Goal: Transaction & Acquisition: Purchase product/service

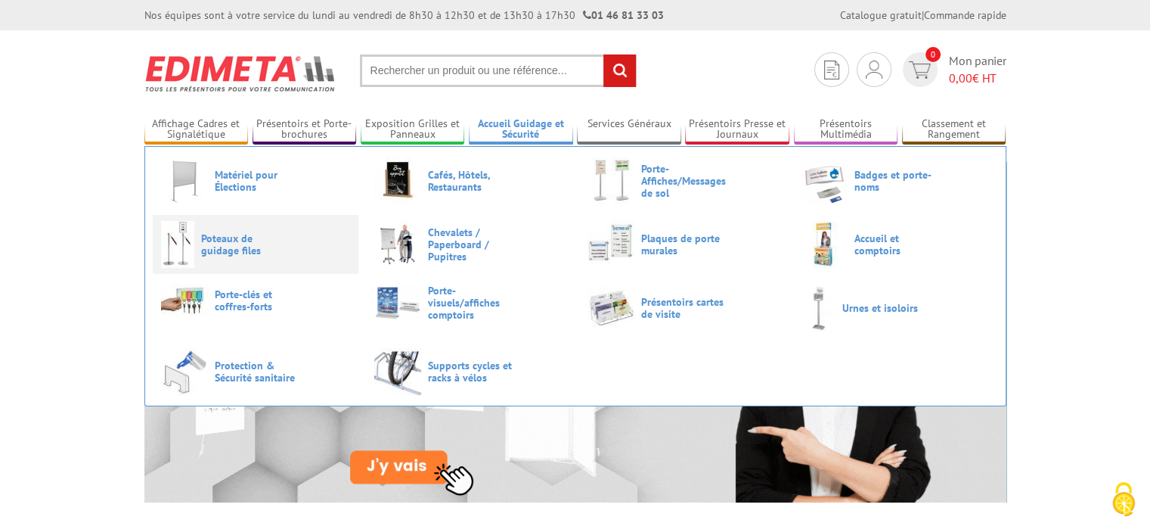
click at [231, 232] on span "Poteaux de guidage files" at bounding box center [246, 244] width 91 height 24
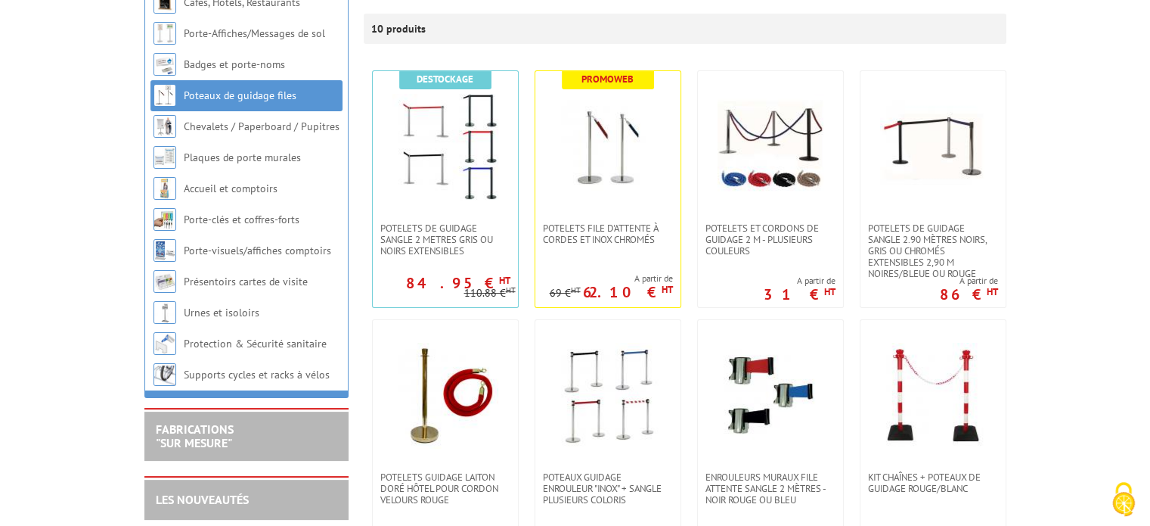
scroll to position [303, 0]
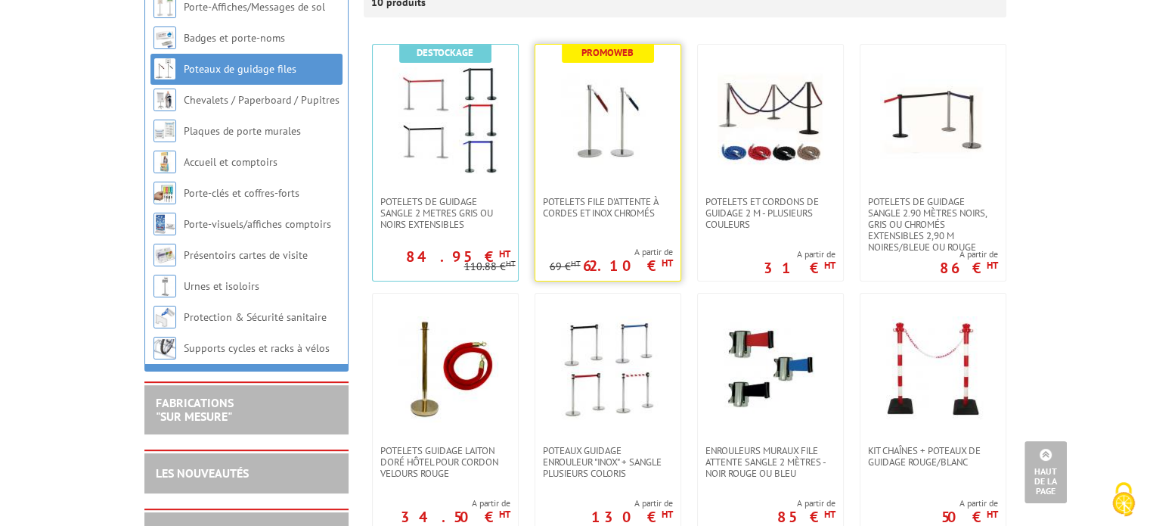
click at [618, 116] on img at bounding box center [608, 120] width 106 height 106
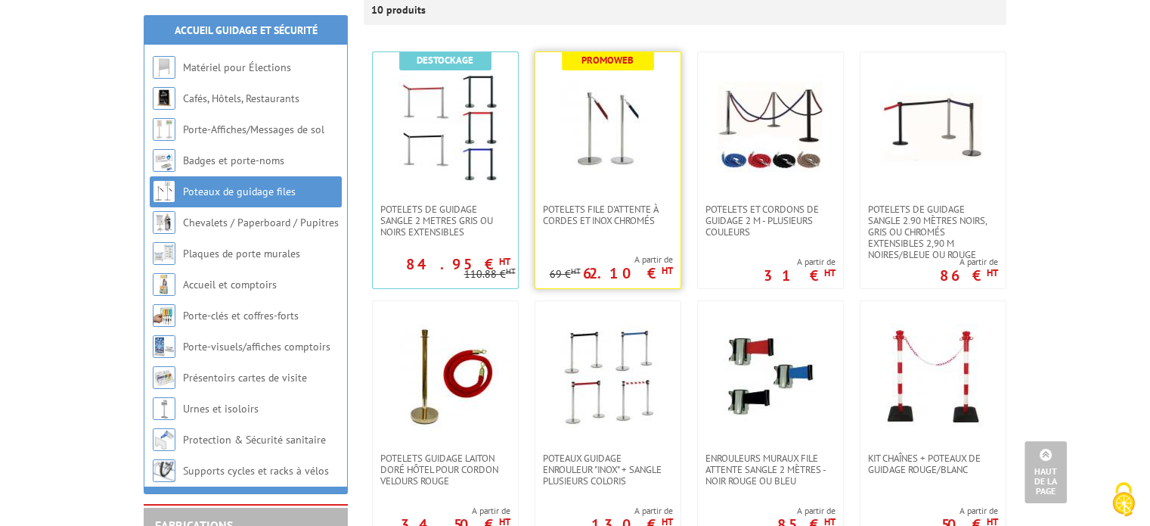
scroll to position [294, 0]
click at [605, 109] on img at bounding box center [608, 129] width 106 height 106
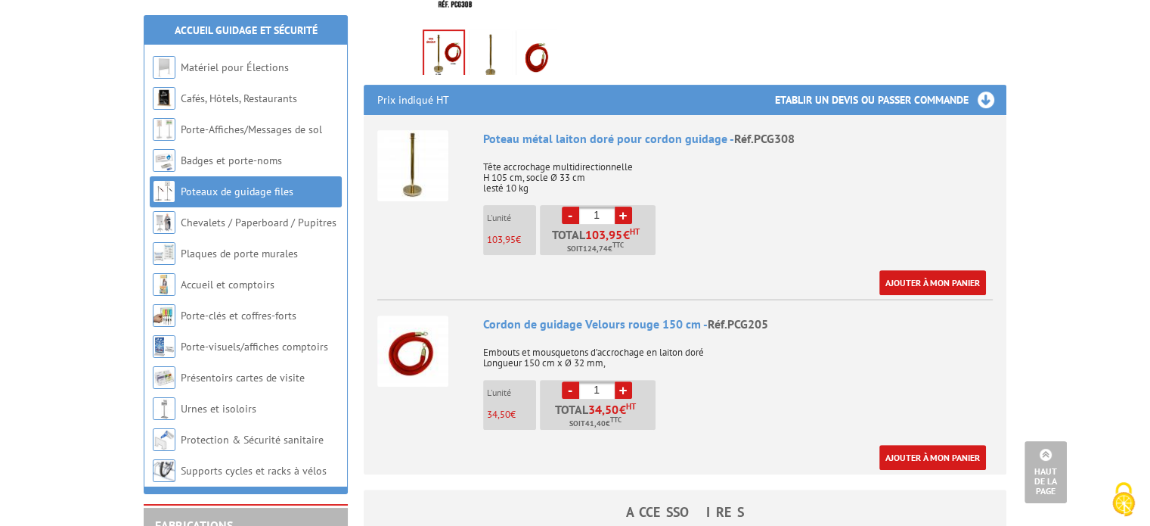
scroll to position [529, 0]
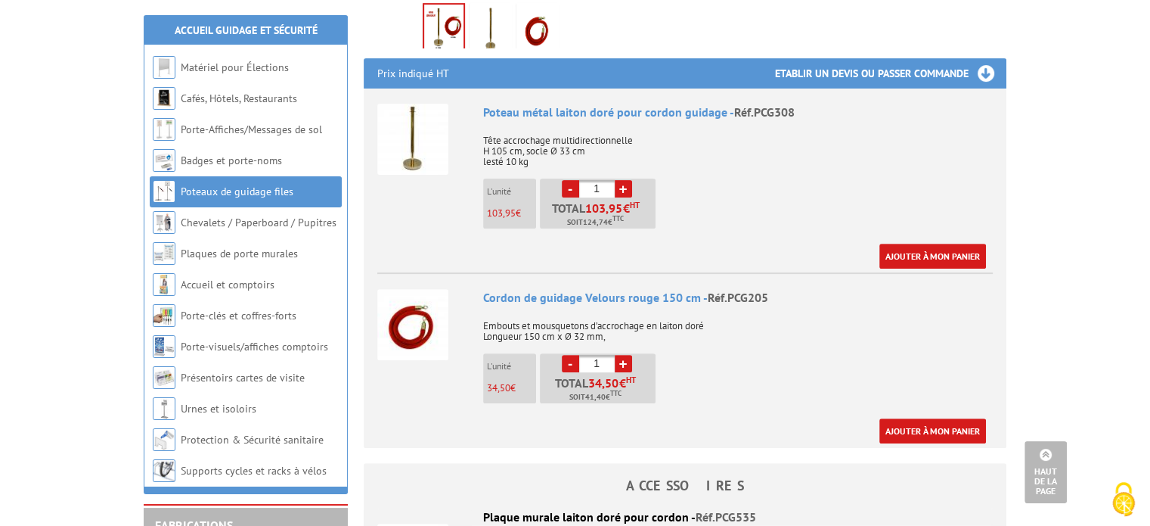
click at [621, 180] on link "+" at bounding box center [623, 188] width 17 height 17
click at [622, 180] on link "+" at bounding box center [623, 188] width 17 height 17
type input "4"
click at [619, 355] on link "+" at bounding box center [623, 363] width 17 height 17
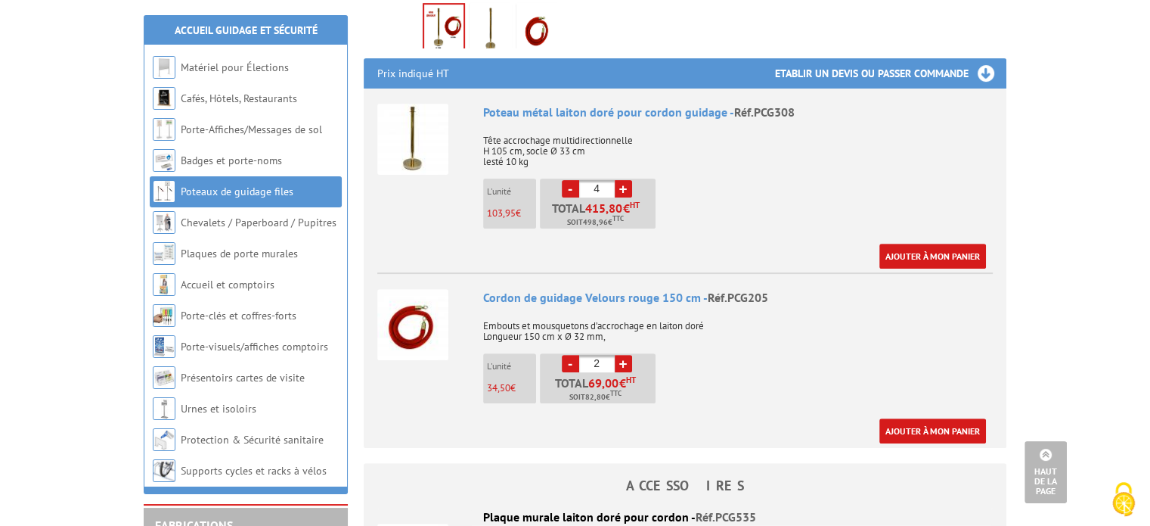
click at [619, 355] on link "+" at bounding box center [623, 363] width 17 height 17
click at [567, 355] on link "-" at bounding box center [570, 363] width 17 height 17
type input "2"
click at [419, 296] on img at bounding box center [412, 324] width 71 height 71
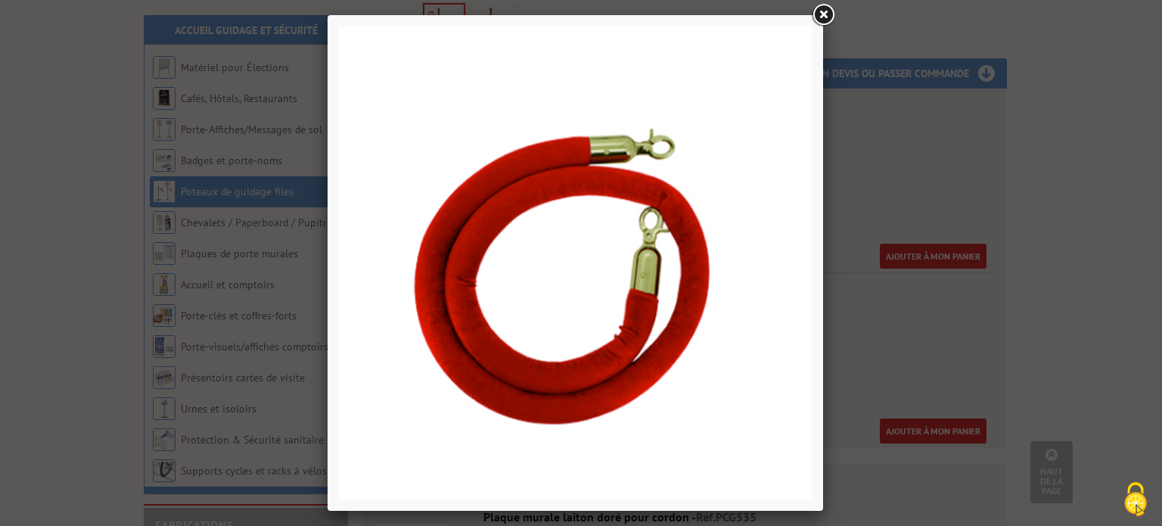
click at [822, 17] on link at bounding box center [822, 15] width 27 height 27
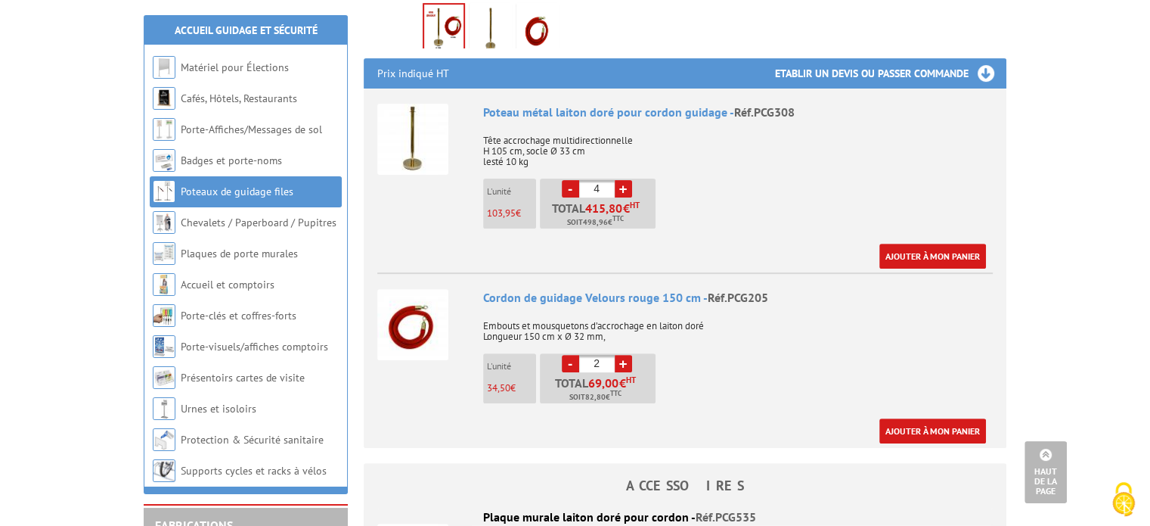
click at [570, 180] on link "-" at bounding box center [570, 188] width 17 height 17
click at [560, 178] on li "- 2 + Total 207,90 € HT Soit 249,48 € TTC" at bounding box center [598, 203] width 116 height 50
click at [570, 180] on link "-" at bounding box center [570, 188] width 17 height 17
type input "1"
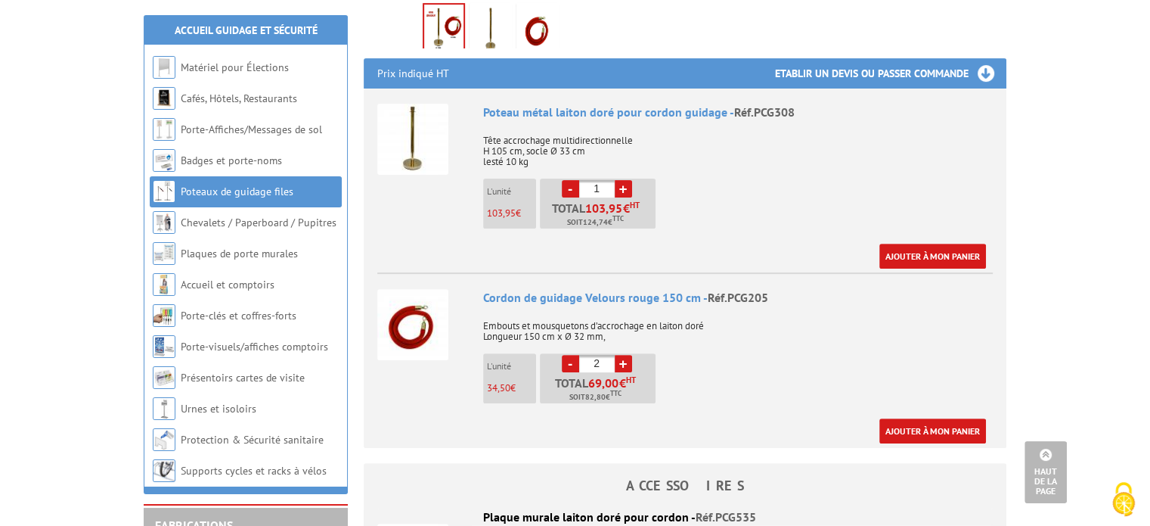
click at [570, 180] on link "-" at bounding box center [570, 188] width 17 height 17
click at [567, 355] on link "-" at bounding box center [570, 363] width 17 height 17
type input "1"
click at [567, 355] on link "-" at bounding box center [570, 363] width 17 height 17
click at [570, 180] on link "-" at bounding box center [570, 188] width 17 height 17
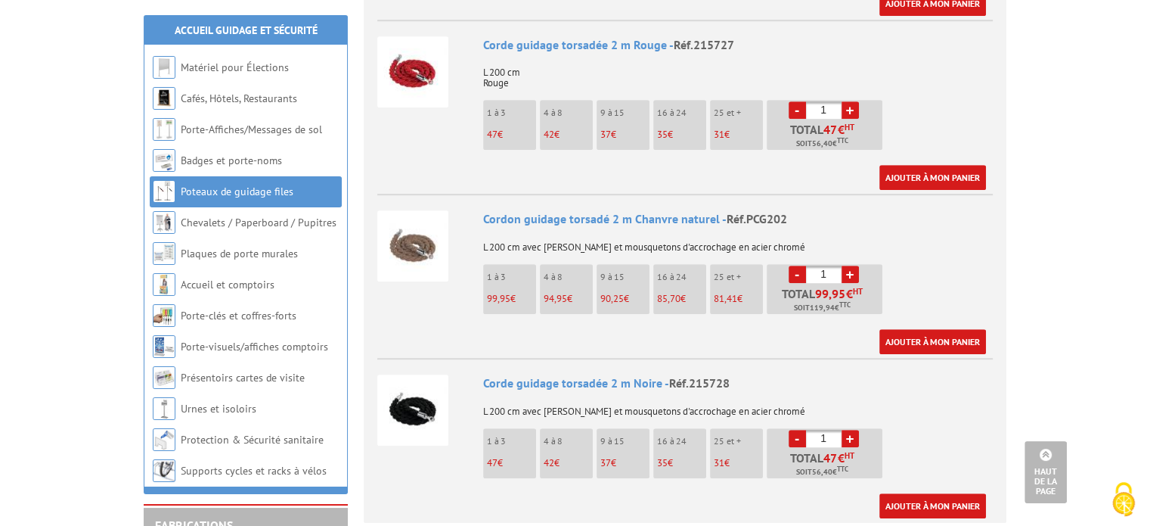
scroll to position [529, 0]
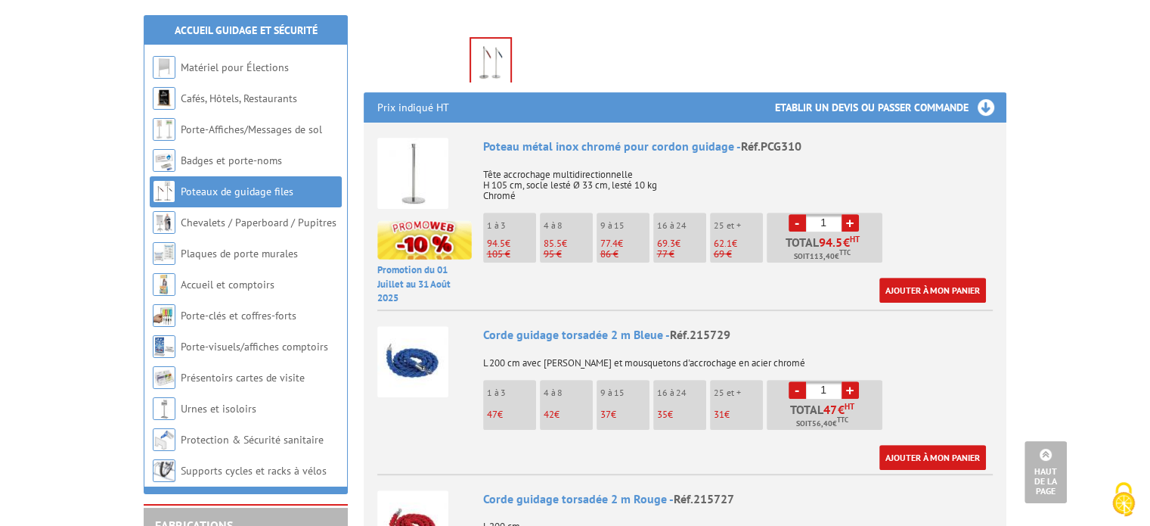
click at [849, 214] on link "+" at bounding box center [850, 222] width 17 height 17
type input "4"
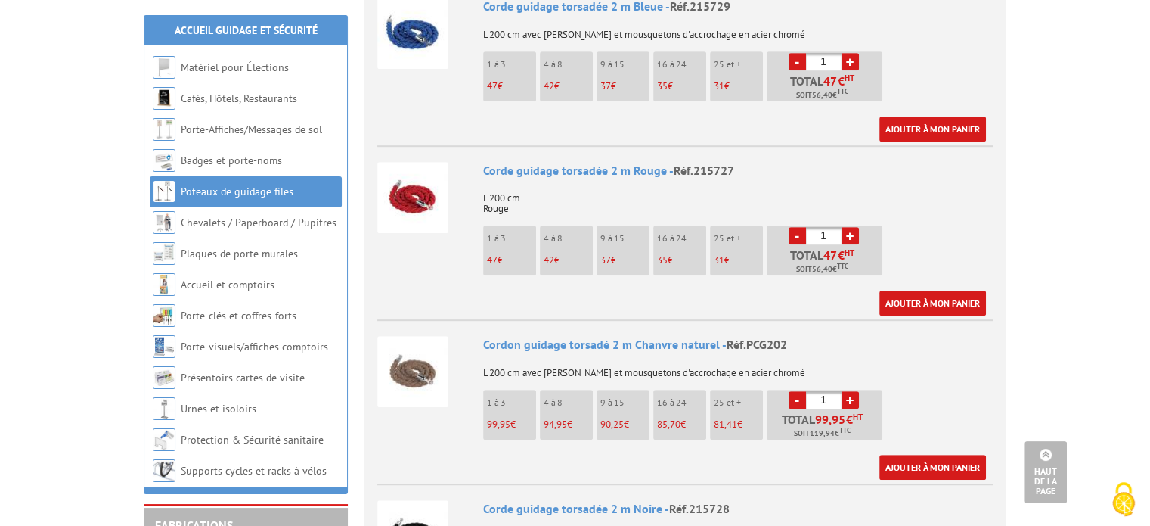
scroll to position [832, 0]
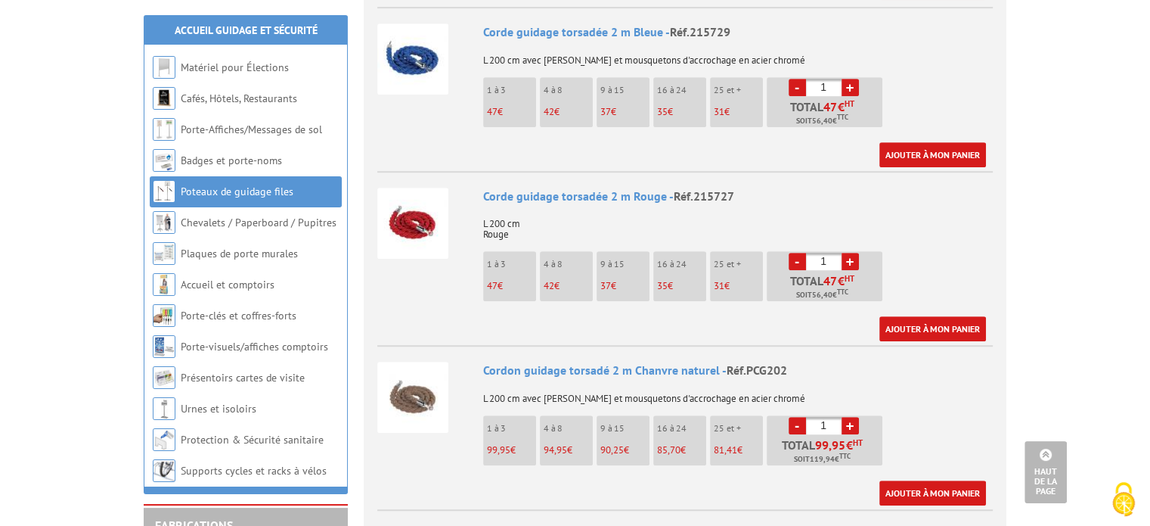
click at [850, 253] on link "+" at bounding box center [850, 261] width 17 height 17
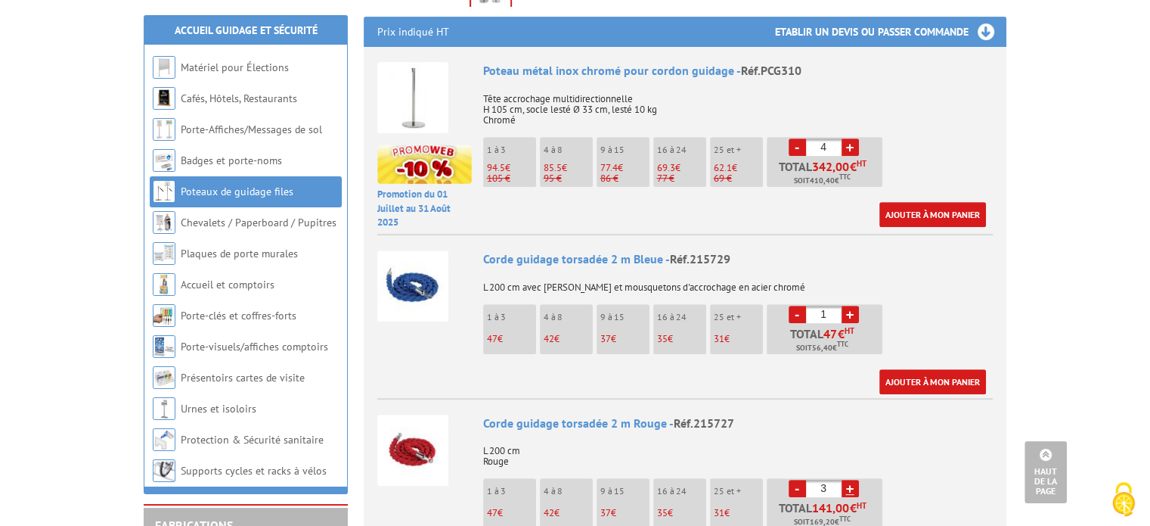
scroll to position [681, 0]
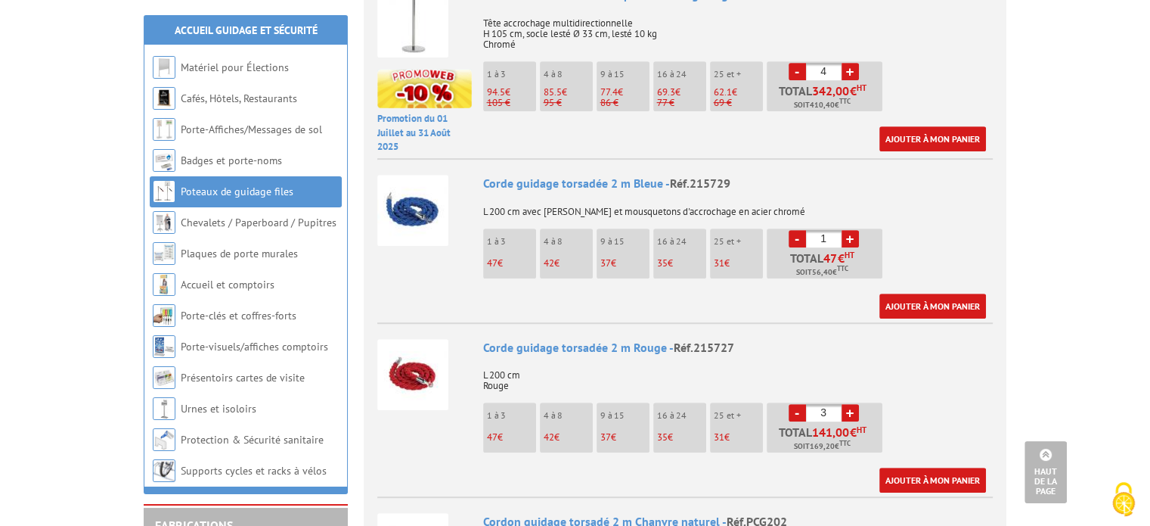
click at [794, 404] on link "-" at bounding box center [797, 412] width 17 height 17
type input "2"
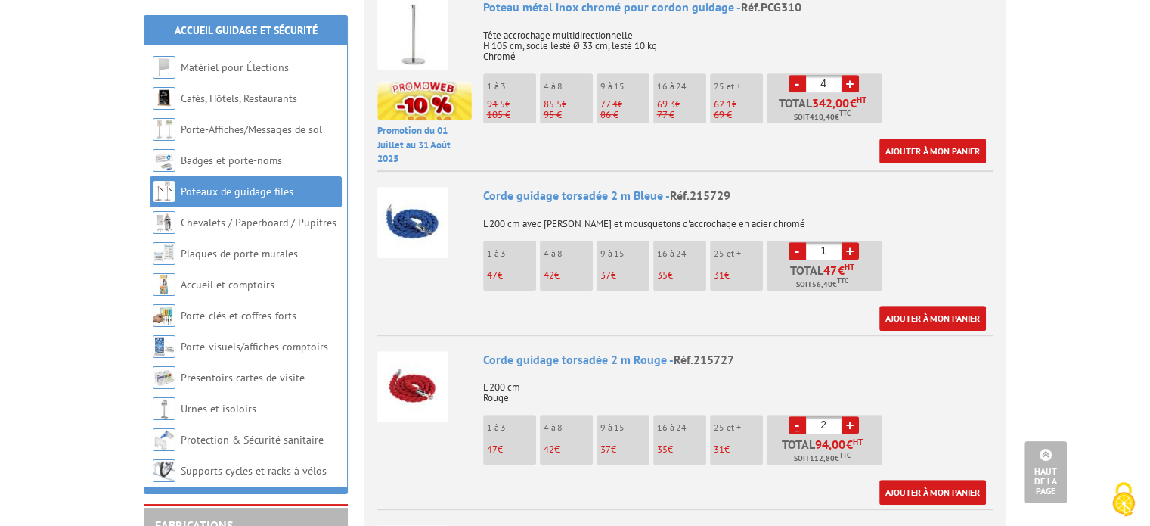
scroll to position [756, 0]
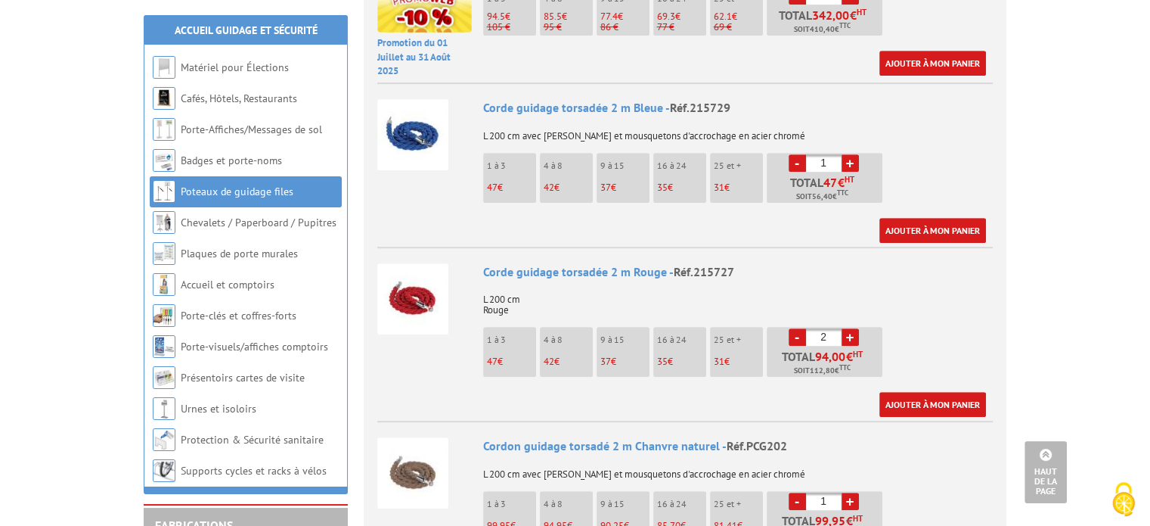
click at [424, 273] on img at bounding box center [412, 298] width 71 height 71
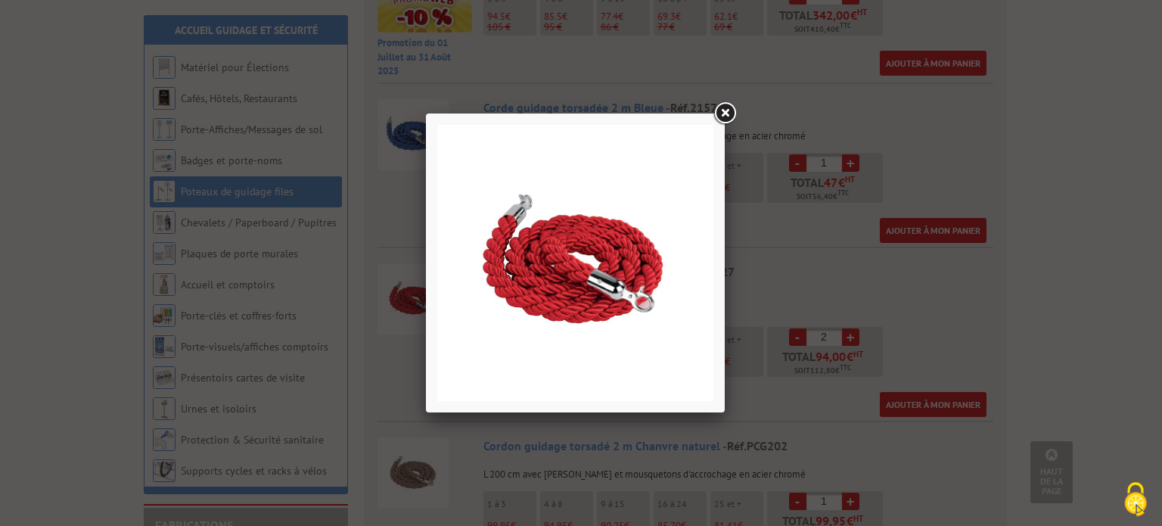
click at [721, 110] on link at bounding box center [724, 113] width 27 height 27
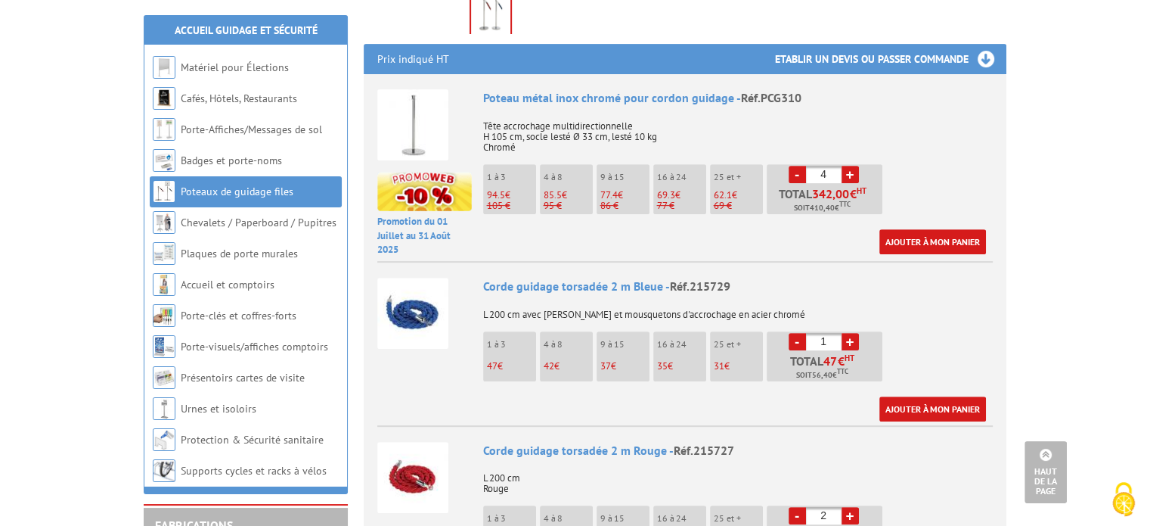
scroll to position [605, 0]
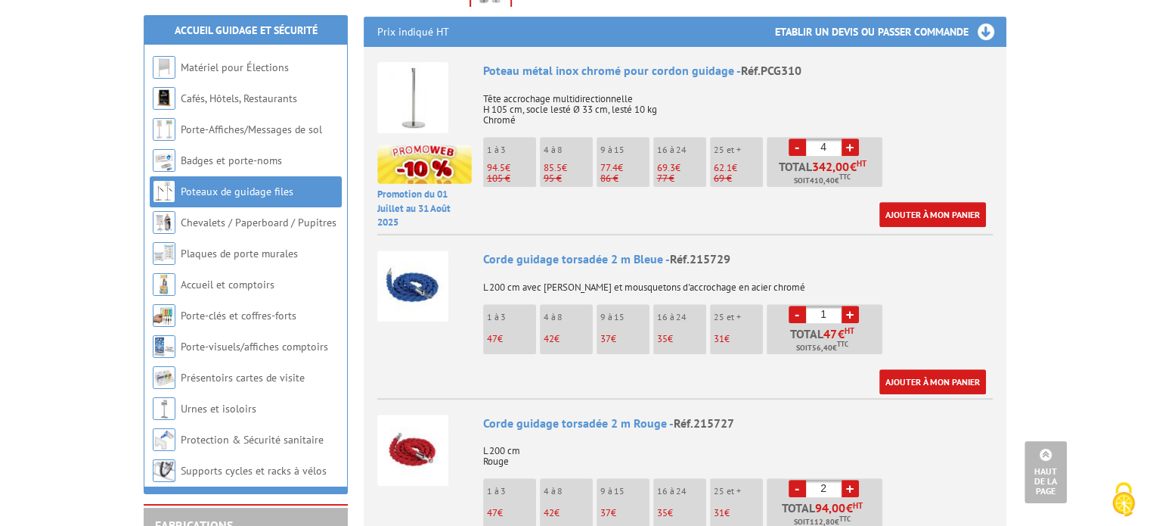
click at [799, 138] on link "-" at bounding box center [797, 146] width 17 height 17
type input "2"
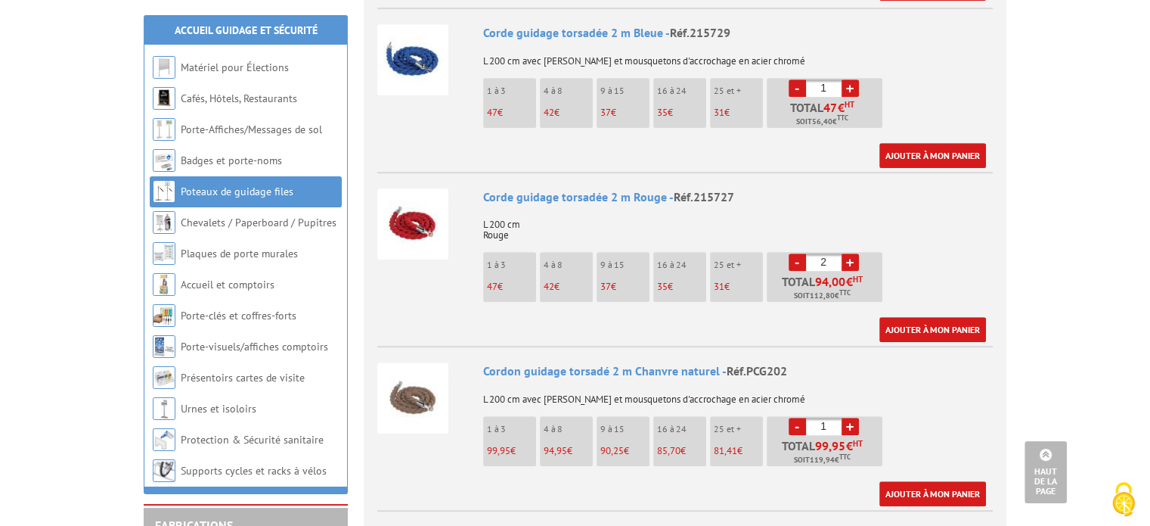
scroll to position [832, 0]
click at [855, 253] on link "+" at bounding box center [850, 261] width 17 height 17
type input "4"
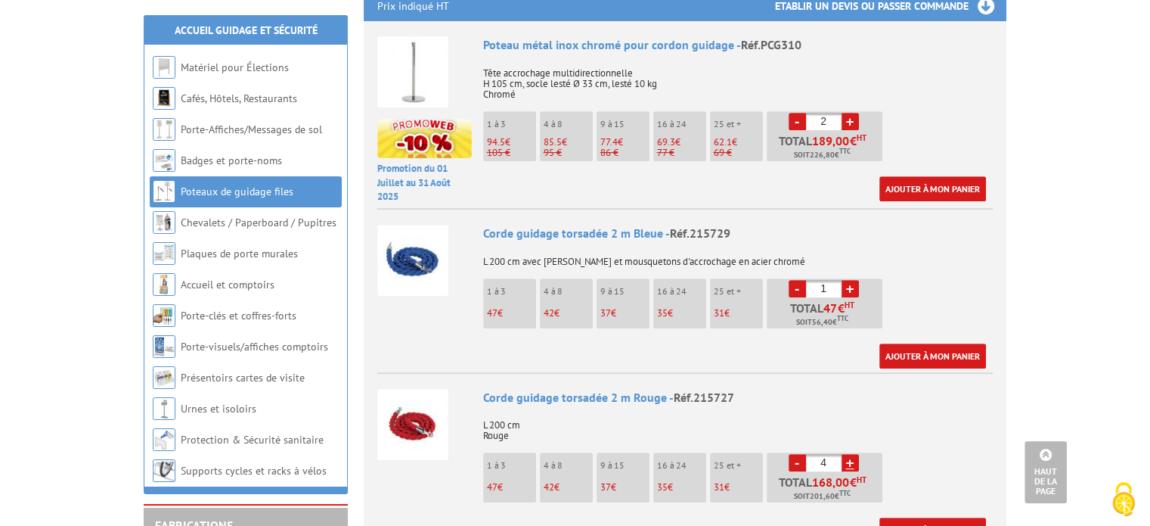
scroll to position [605, 0]
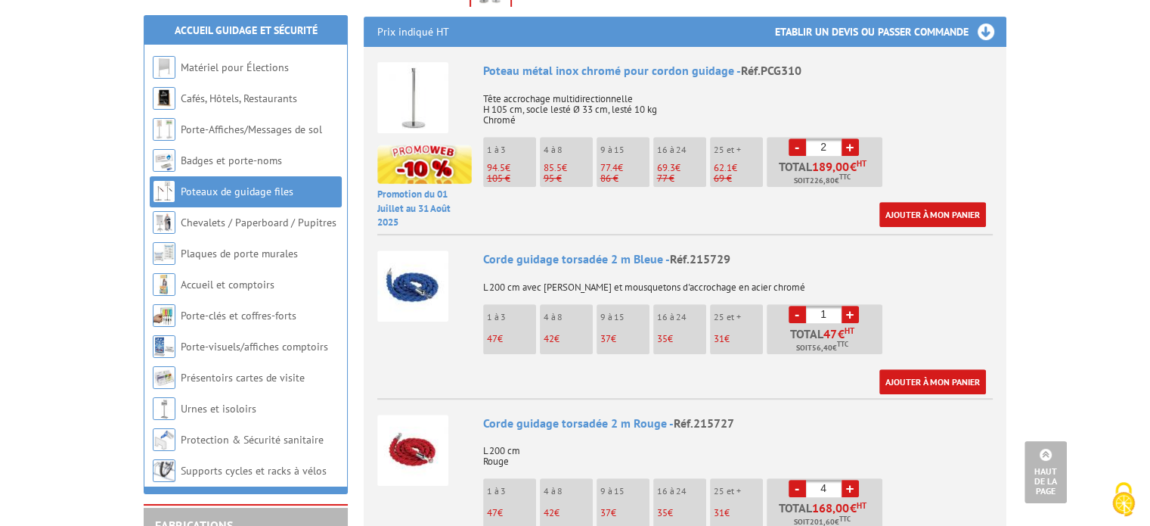
click at [850, 138] on link "+" at bounding box center [850, 146] width 17 height 17
click at [790, 138] on link "-" at bounding box center [797, 146] width 17 height 17
click at [846, 138] on li "- 3 + Total 283,50 € HT Soit 340,20 € TTC" at bounding box center [825, 162] width 116 height 50
click at [847, 138] on link "+" at bounding box center [850, 146] width 17 height 17
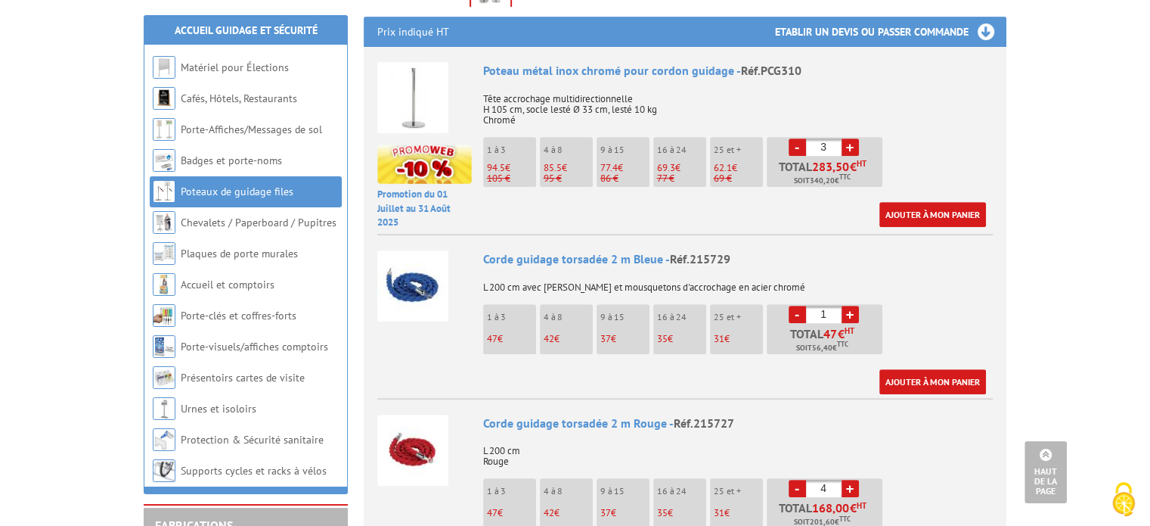
type input "4"
click at [804, 202] on div "Ajouter à mon panier" at bounding box center [734, 214] width 503 height 25
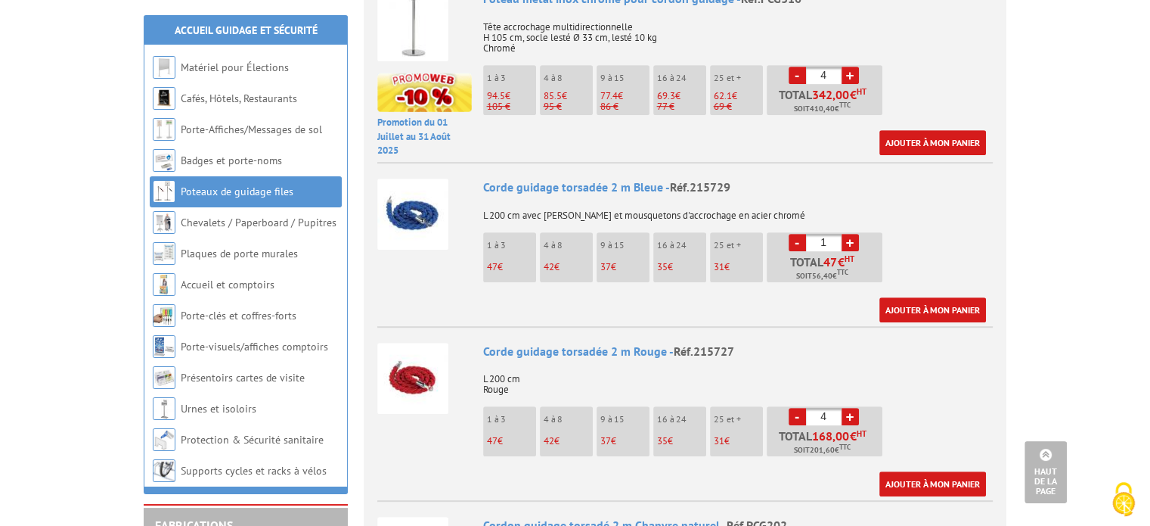
scroll to position [681, 0]
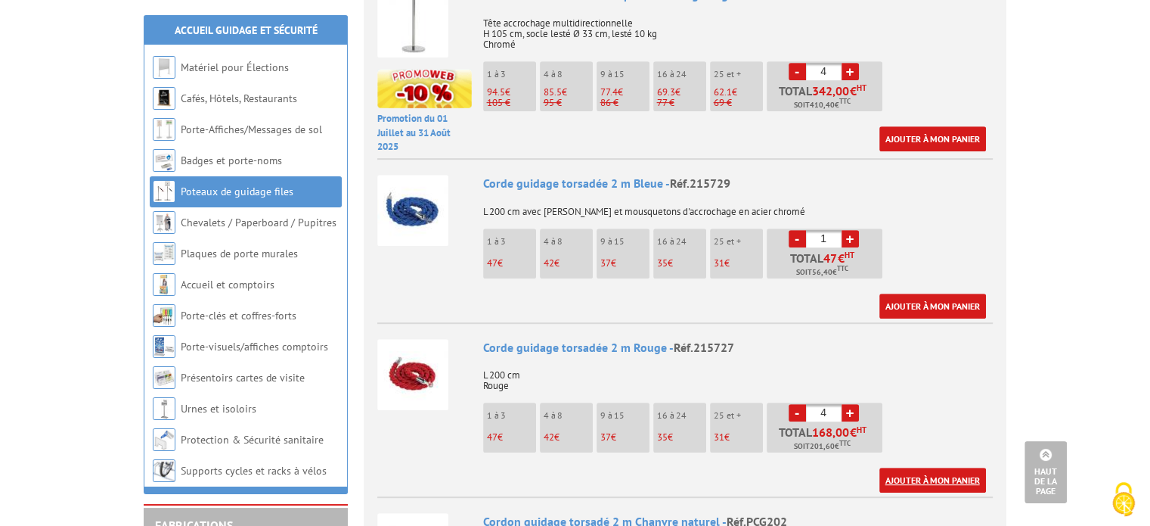
click at [929, 467] on link "Ajouter à mon panier" at bounding box center [933, 479] width 107 height 25
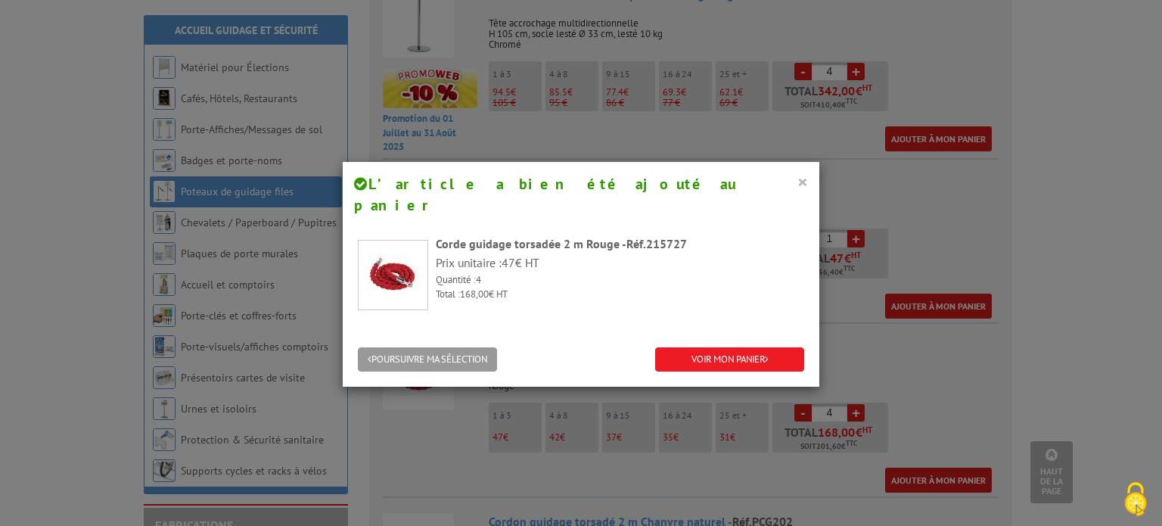
click at [797, 182] on button "×" at bounding box center [802, 182] width 11 height 20
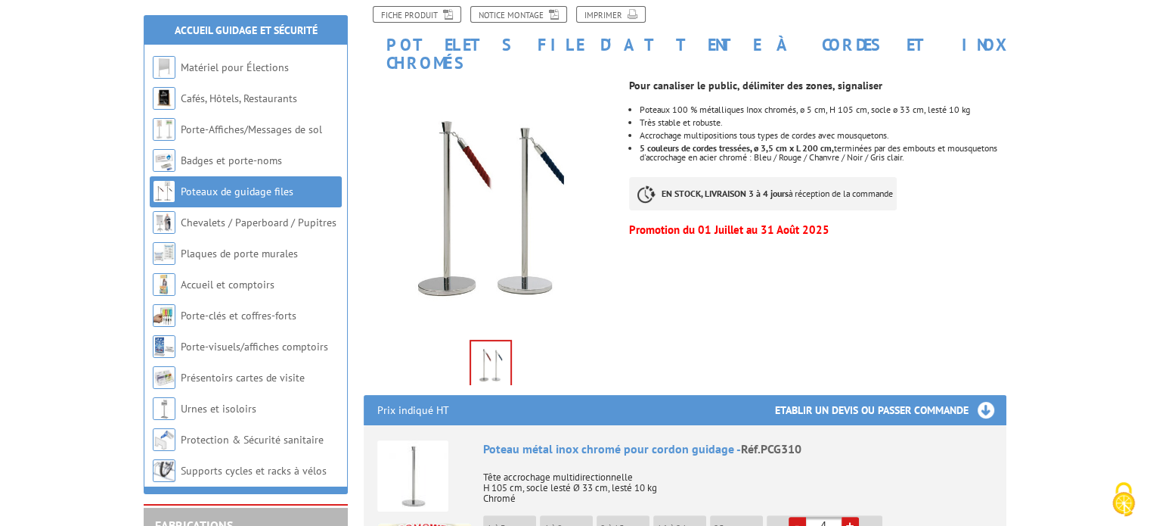
scroll to position [529, 0]
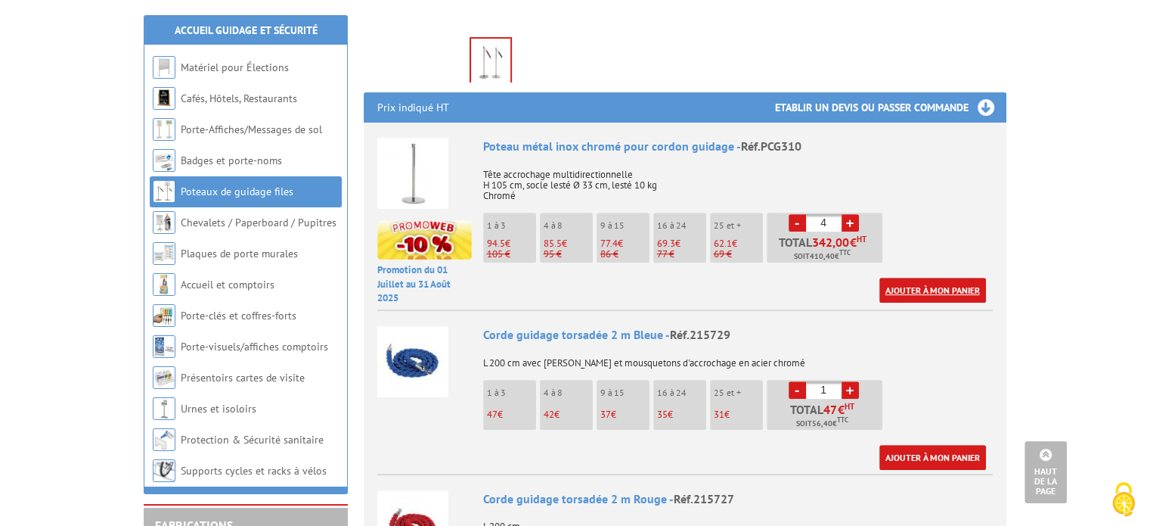
click at [937, 278] on link "Ajouter à mon panier" at bounding box center [933, 290] width 107 height 25
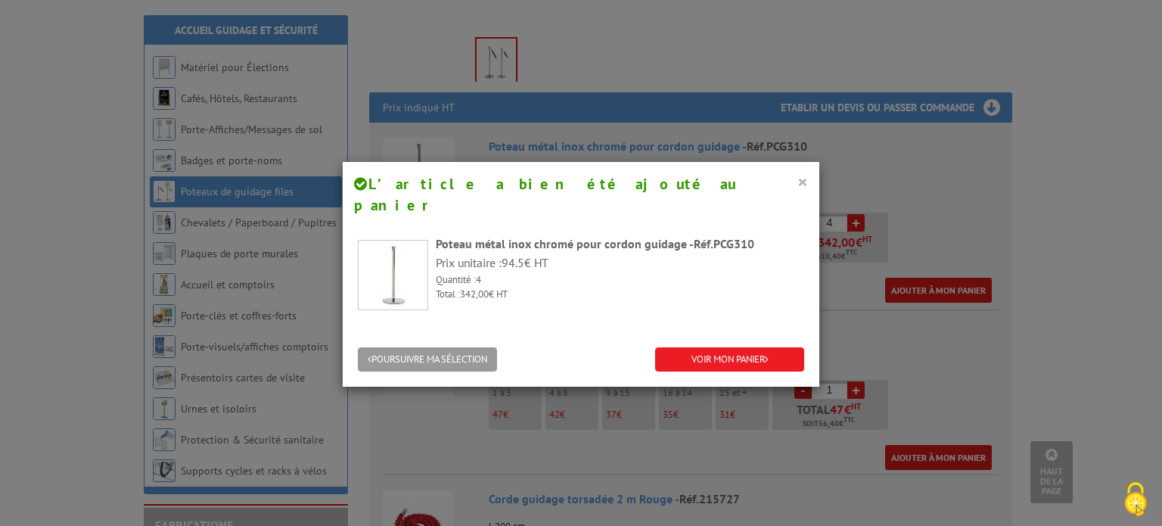
click at [797, 178] on button "×" at bounding box center [802, 182] width 11 height 20
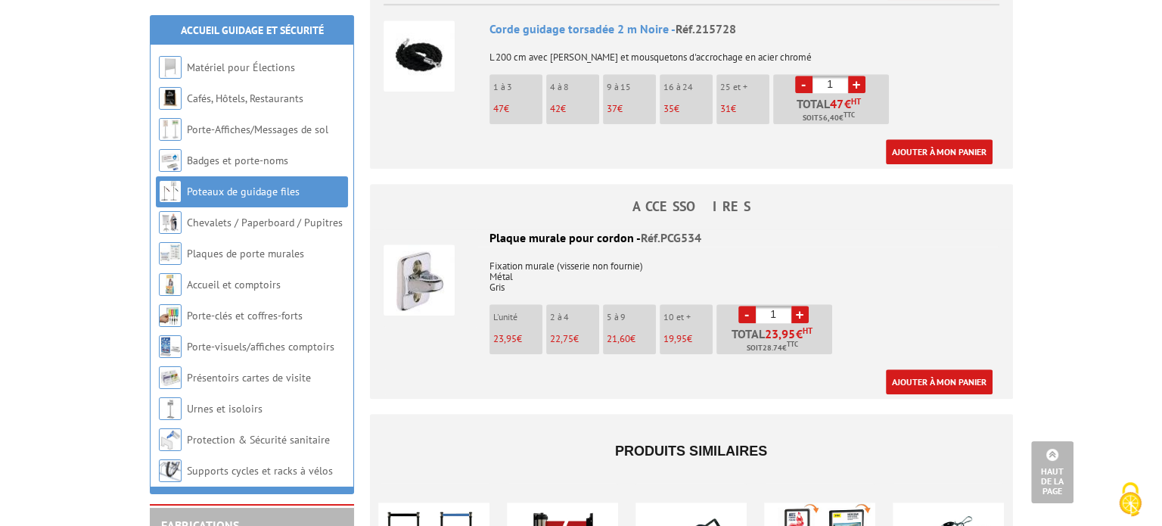
scroll to position [1361, 0]
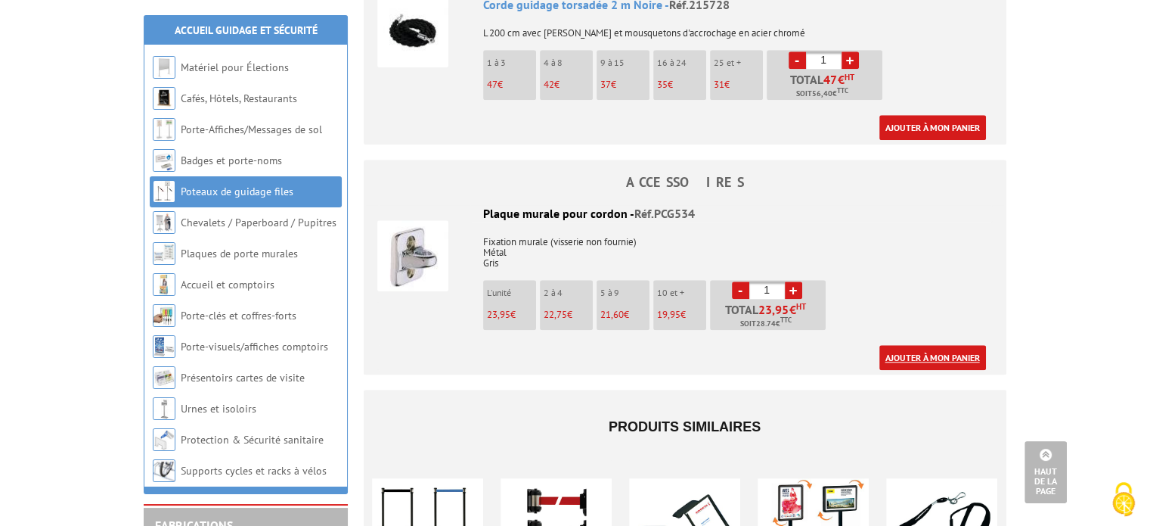
click at [943, 345] on link "Ajouter à mon panier" at bounding box center [933, 357] width 107 height 25
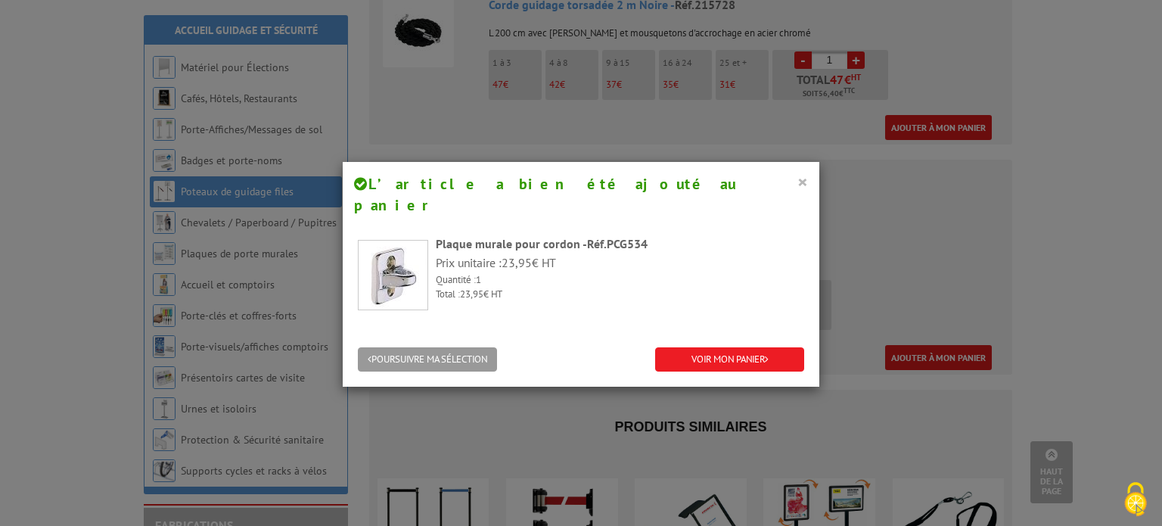
click at [797, 184] on button "×" at bounding box center [802, 182] width 11 height 20
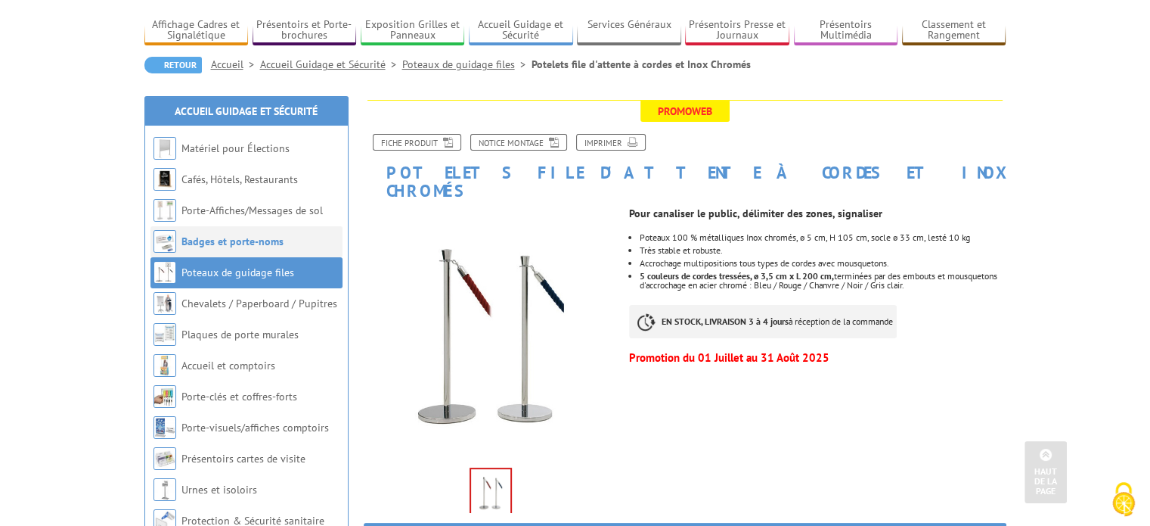
scroll to position [0, 0]
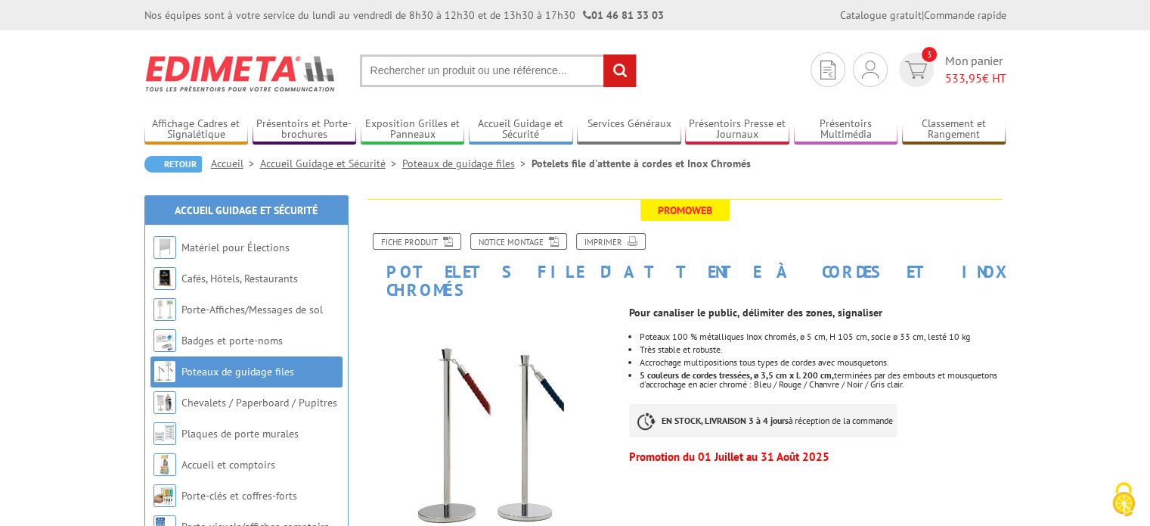
click at [433, 75] on input "text" at bounding box center [498, 70] width 277 height 33
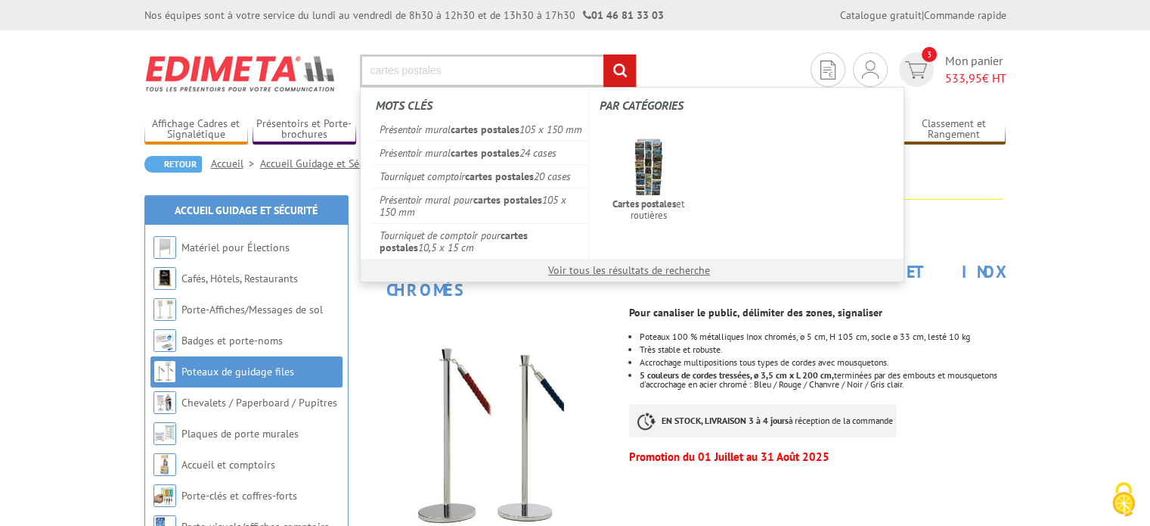
type input "cartes postales"
click at [604, 54] on input "rechercher" at bounding box center [620, 70] width 33 height 33
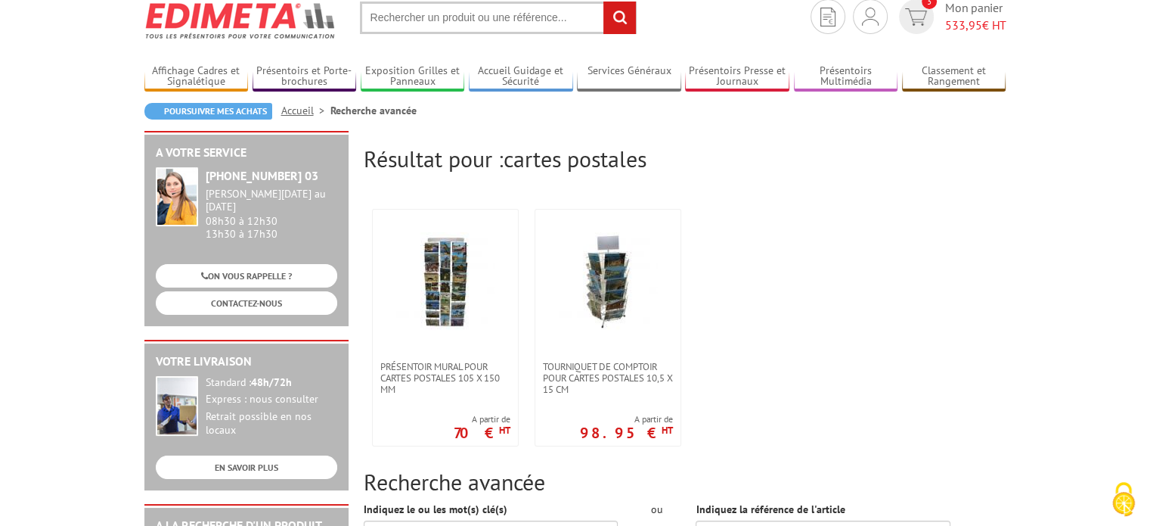
scroll to position [151, 0]
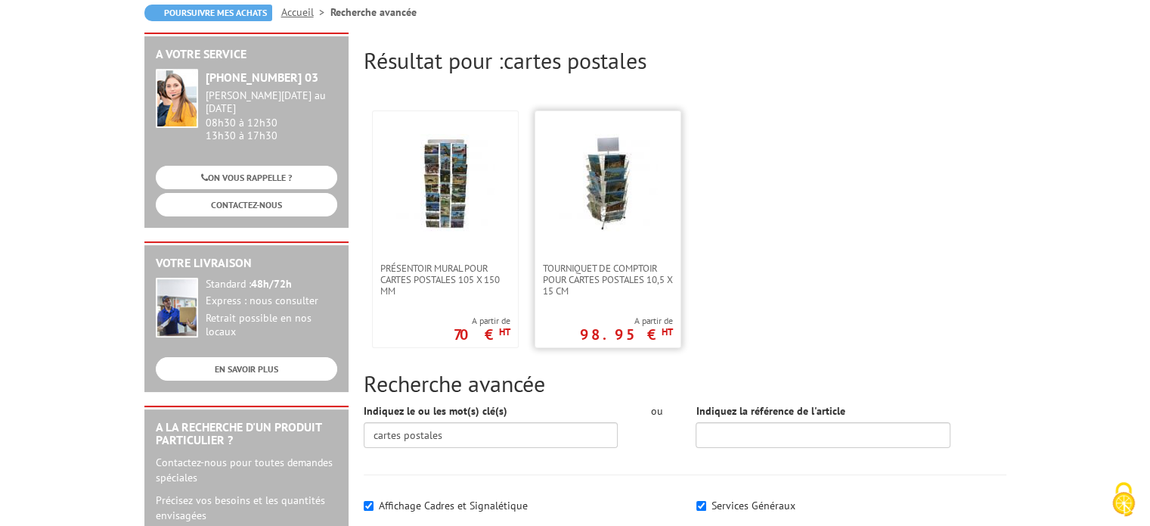
click at [638, 190] on img at bounding box center [608, 183] width 98 height 98
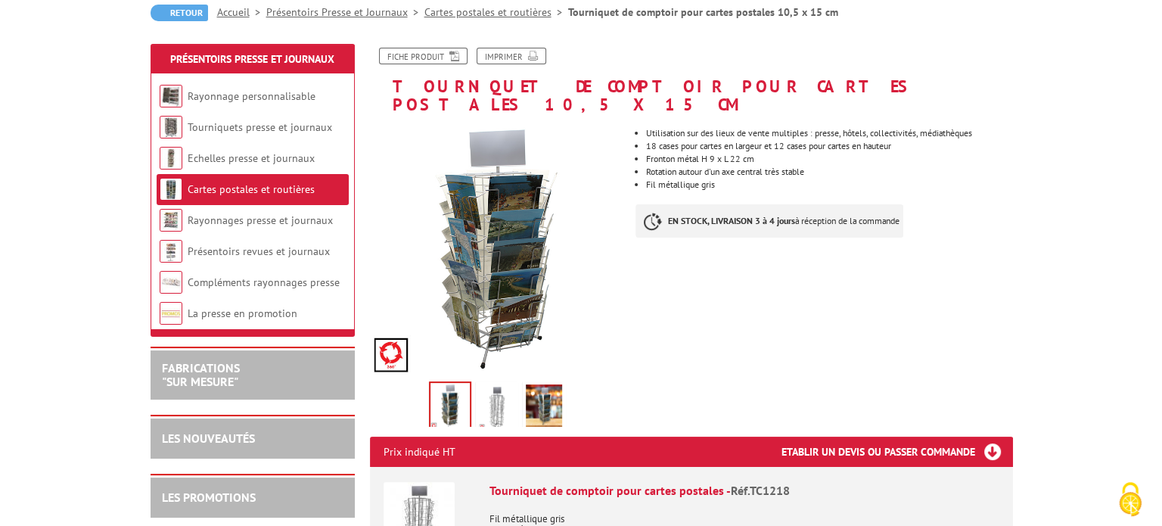
scroll to position [303, 0]
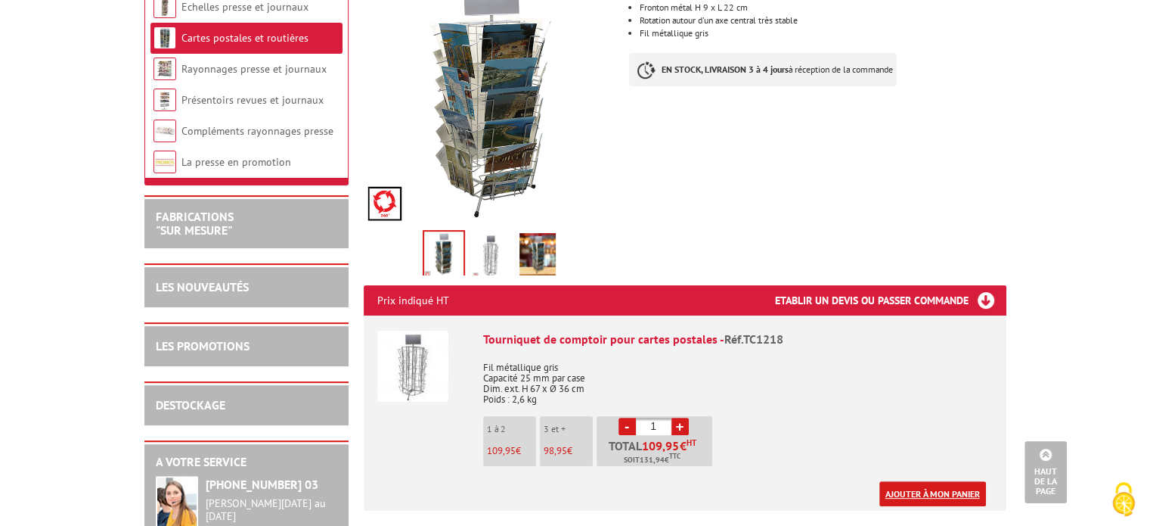
click at [920, 481] on link "Ajouter à mon panier" at bounding box center [933, 493] width 107 height 25
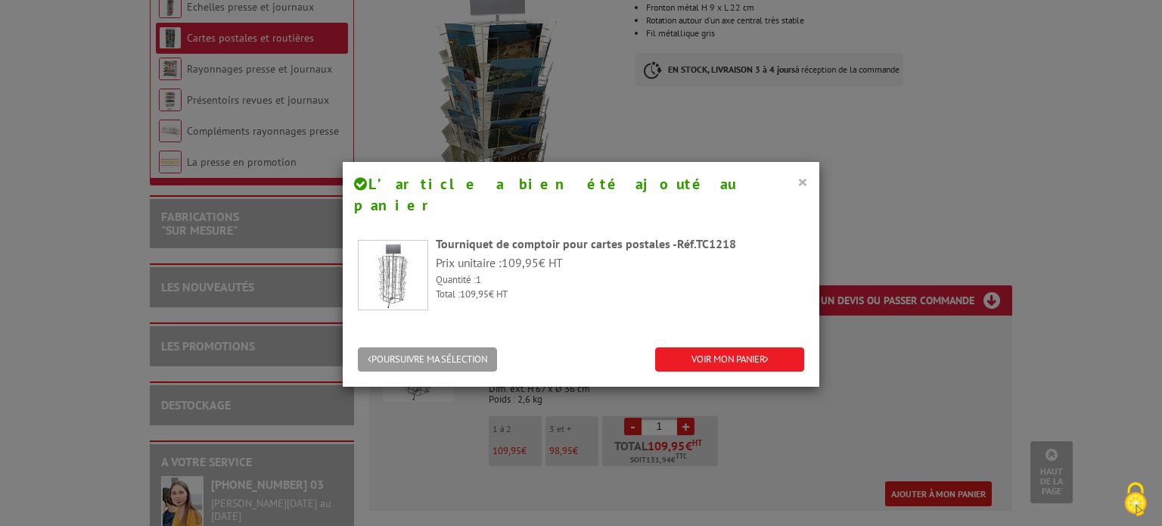
click at [797, 177] on button "×" at bounding box center [802, 182] width 11 height 20
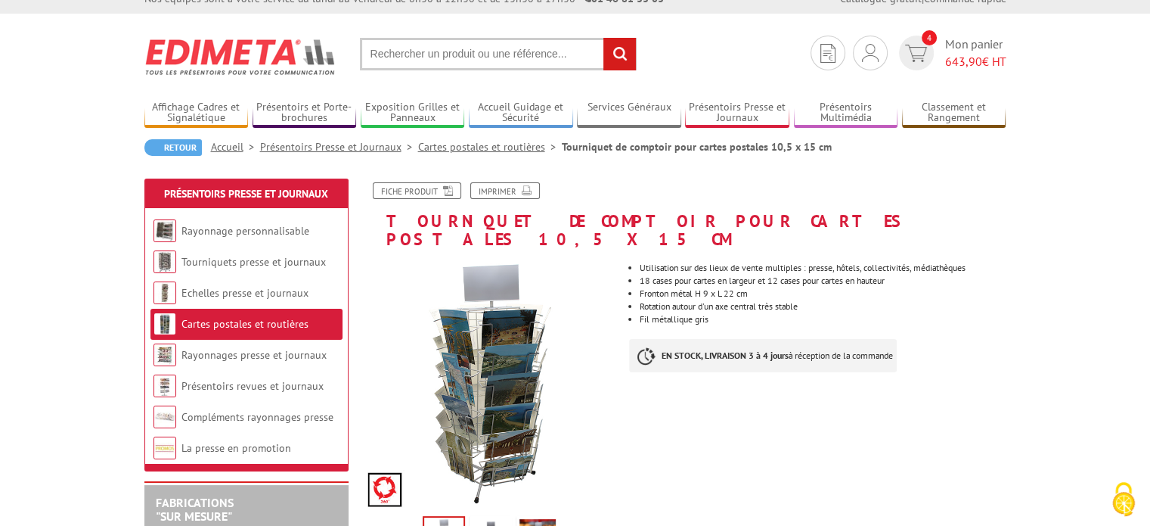
scroll to position [0, 0]
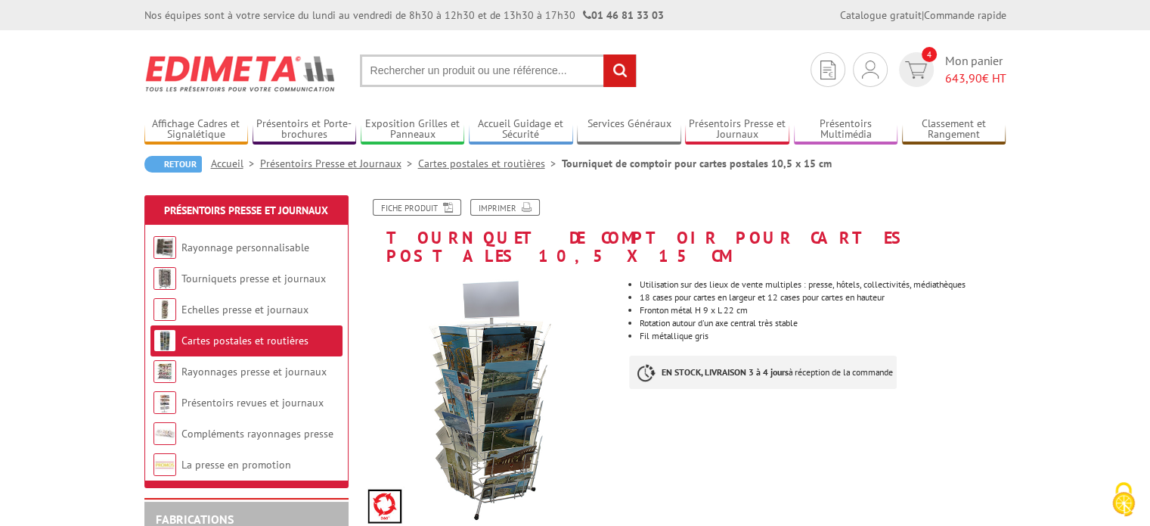
click at [471, 166] on link "Cartes postales et routières" at bounding box center [490, 164] width 144 height 14
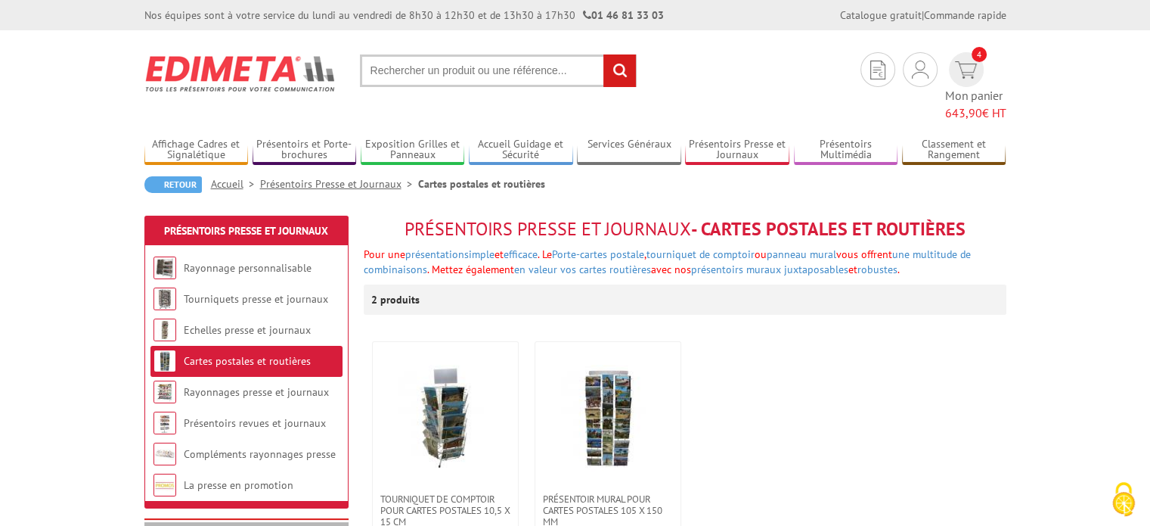
click at [481, 75] on input "text" at bounding box center [498, 70] width 277 height 33
click at [496, 74] on input "text" at bounding box center [498, 70] width 277 height 33
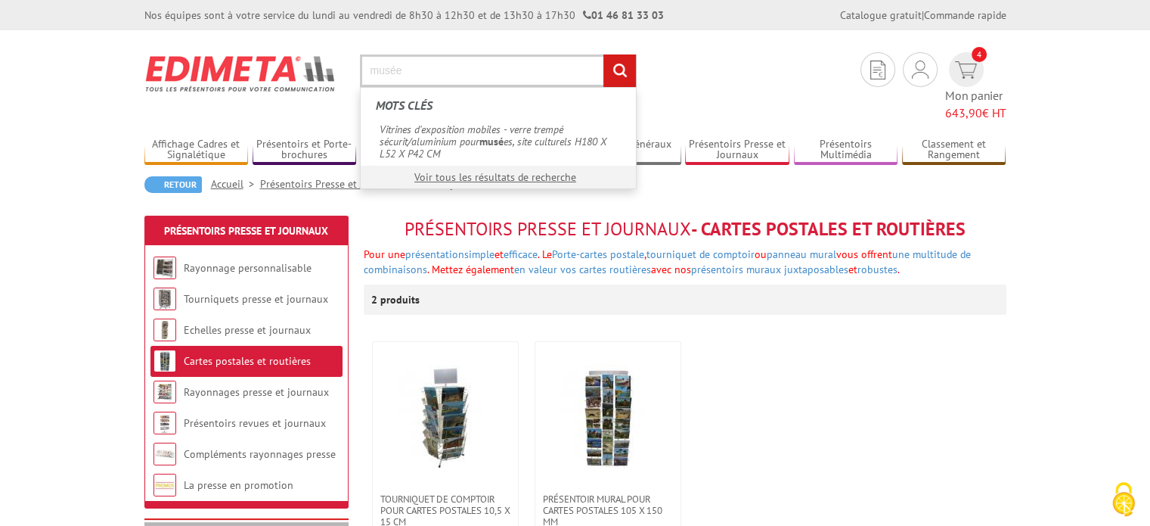
type input "musée"
click at [604, 54] on input "rechercher" at bounding box center [620, 70] width 33 height 33
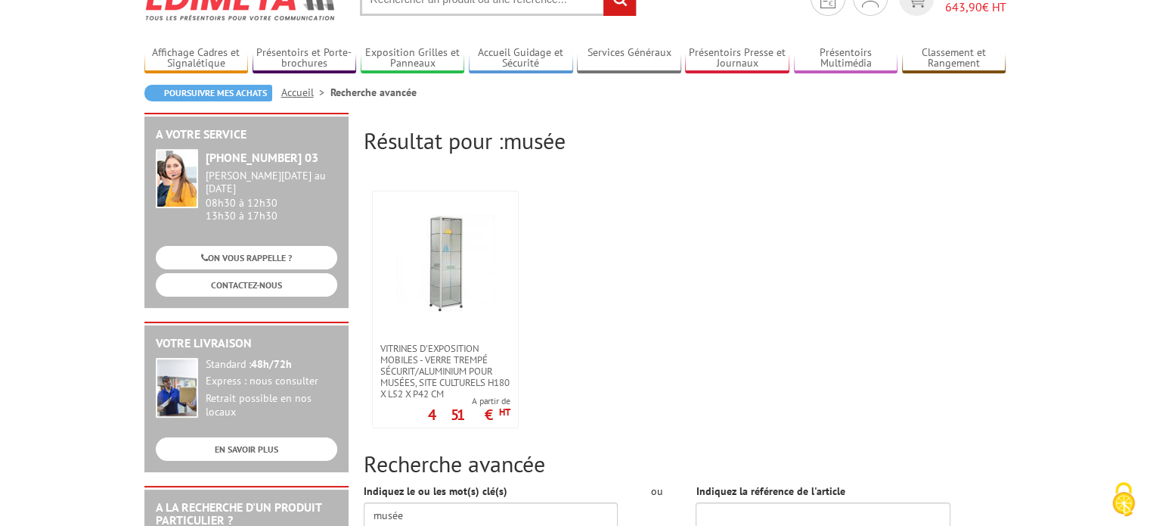
scroll to position [151, 0]
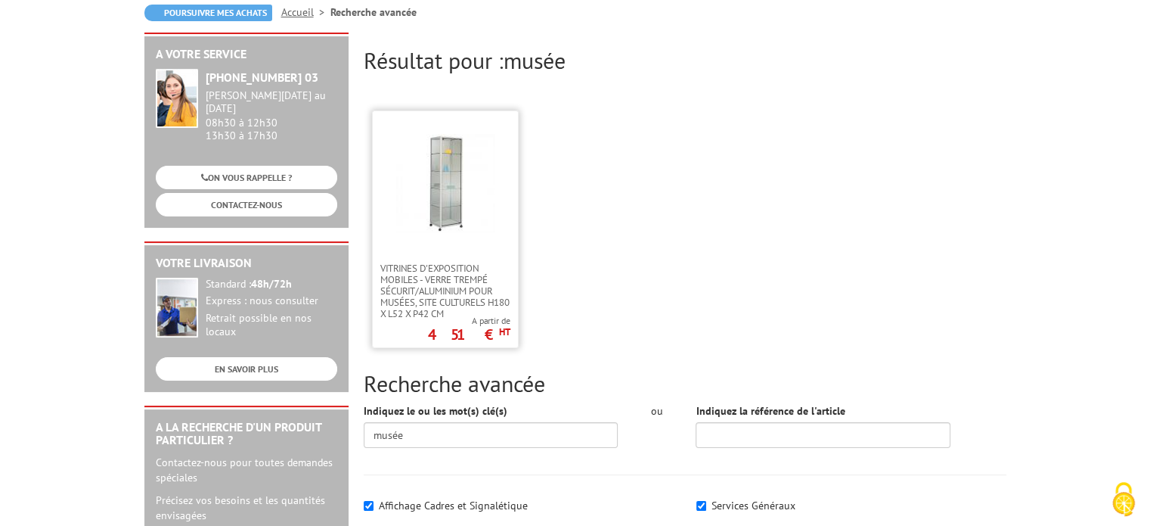
click at [455, 166] on img at bounding box center [445, 183] width 98 height 98
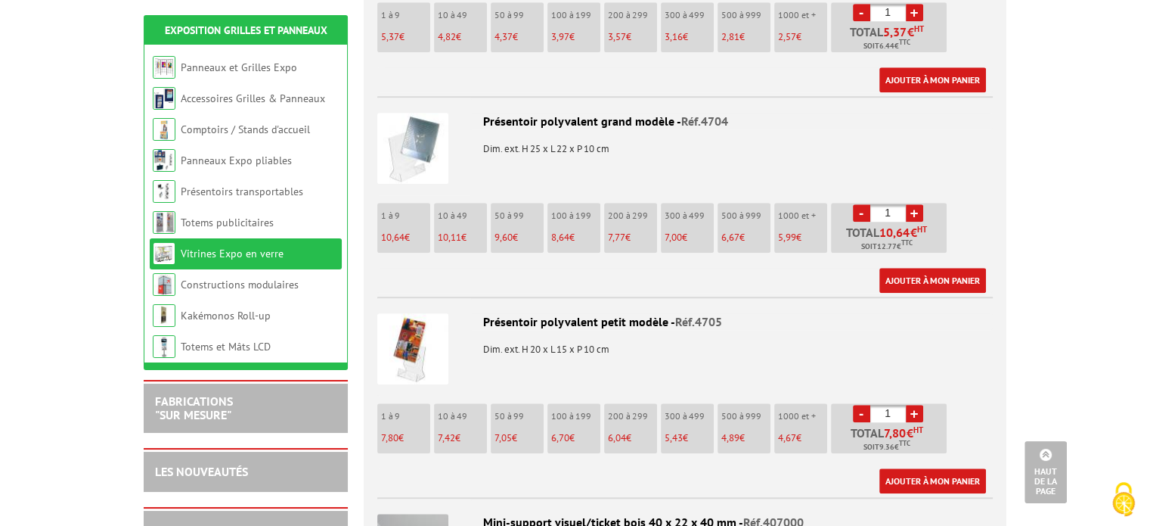
scroll to position [1437, 0]
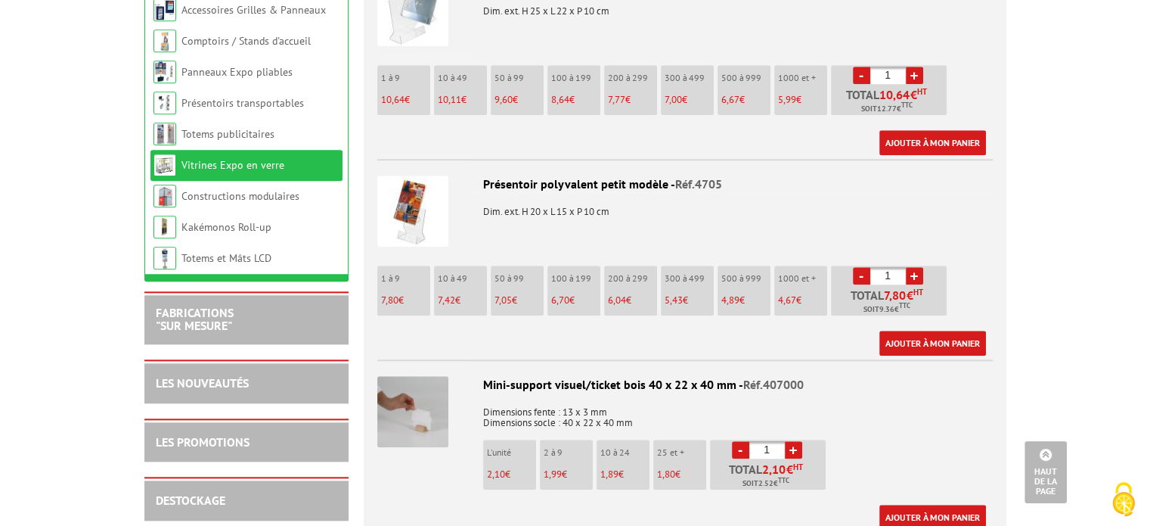
click at [411, 181] on img at bounding box center [412, 210] width 71 height 71
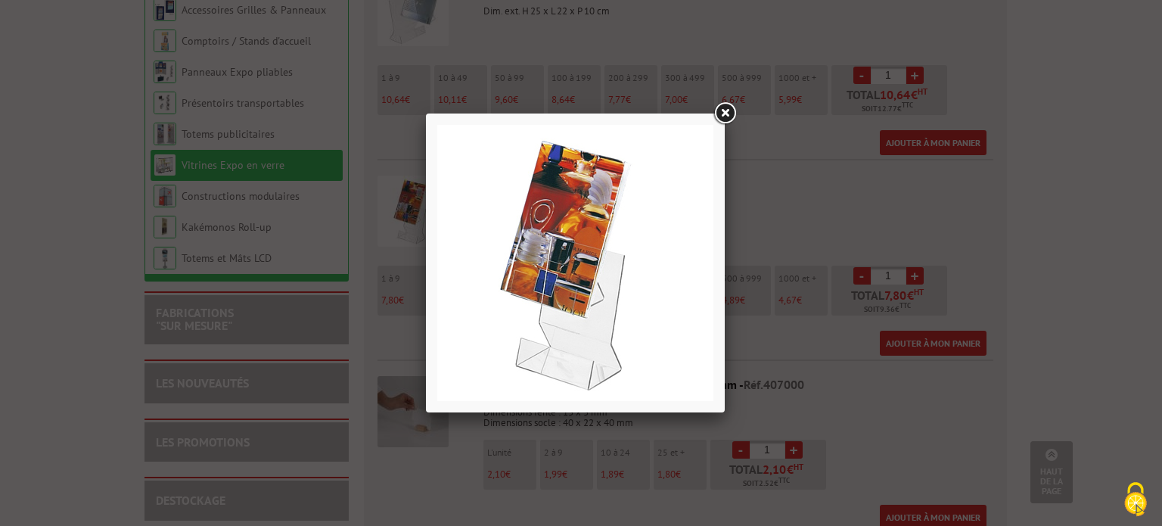
click at [728, 105] on link at bounding box center [724, 113] width 27 height 27
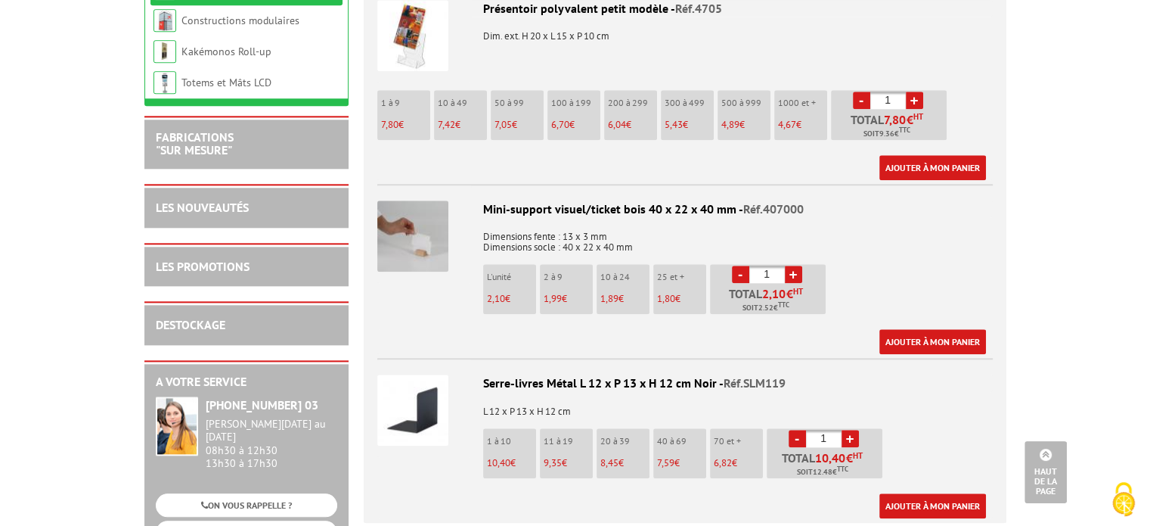
scroll to position [1588, 0]
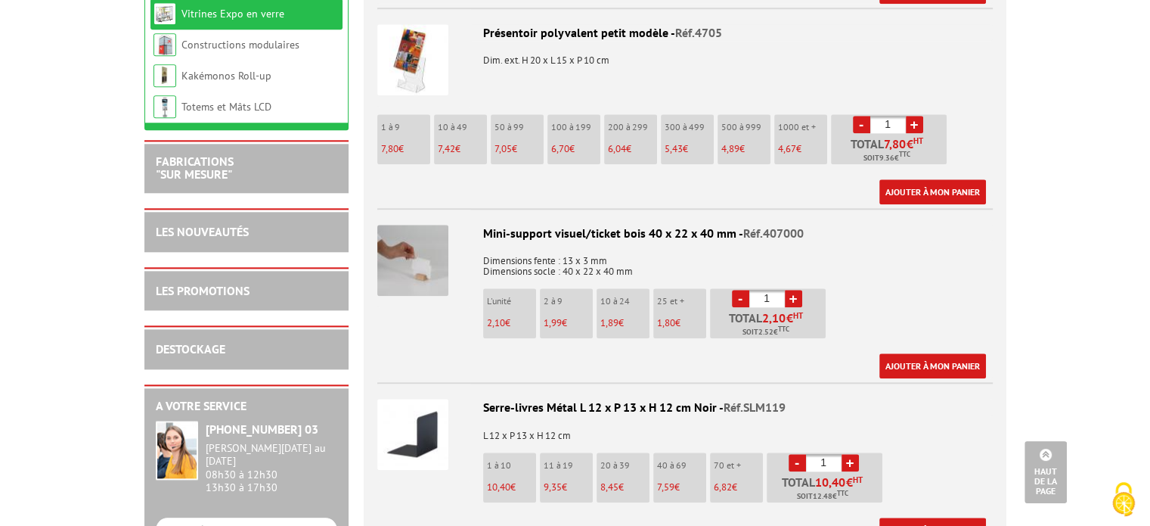
click at [427, 234] on img at bounding box center [412, 260] width 71 height 71
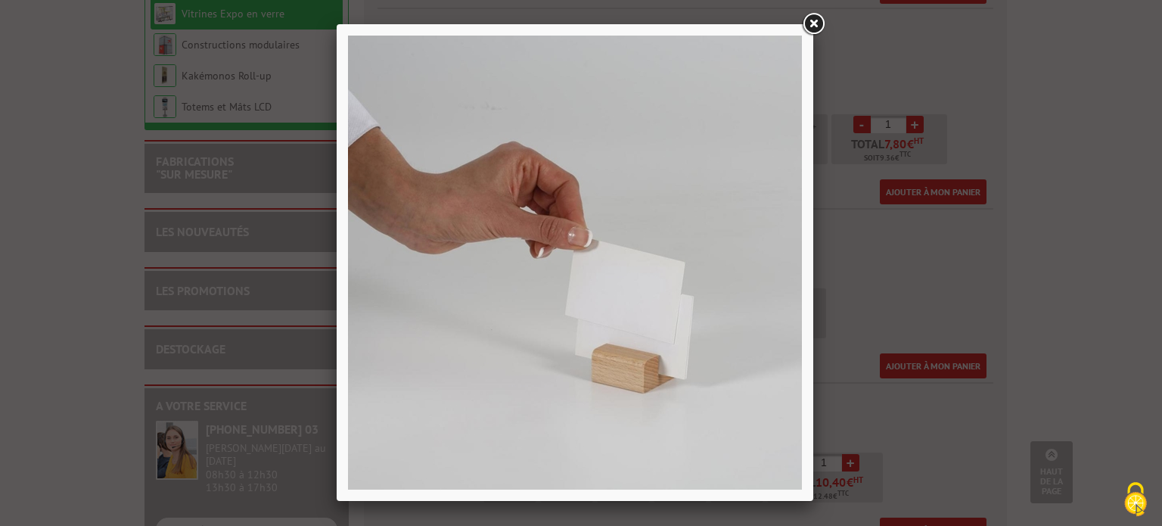
click at [814, 23] on link at bounding box center [812, 24] width 27 height 27
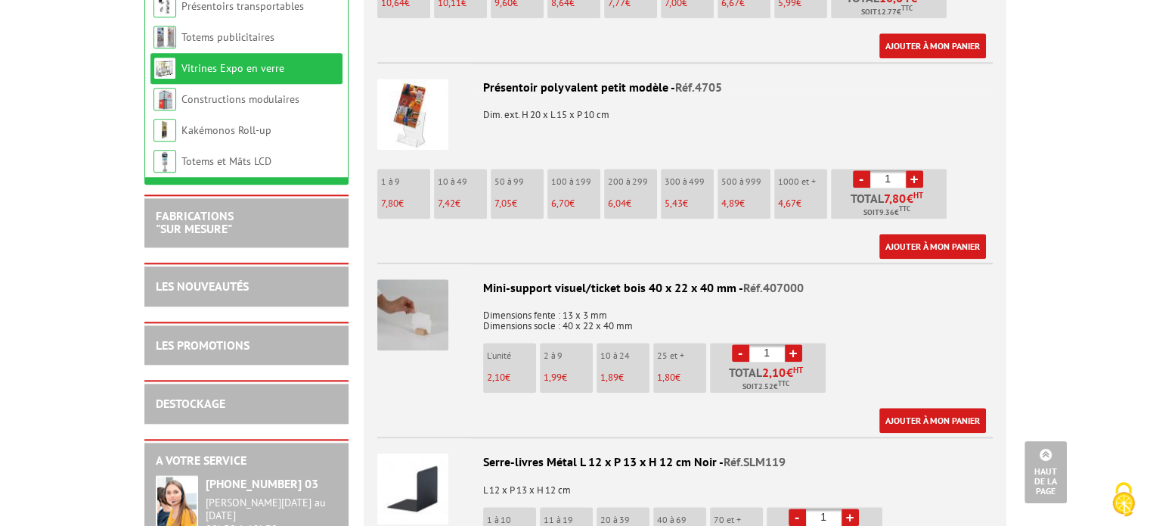
scroll to position [1513, 0]
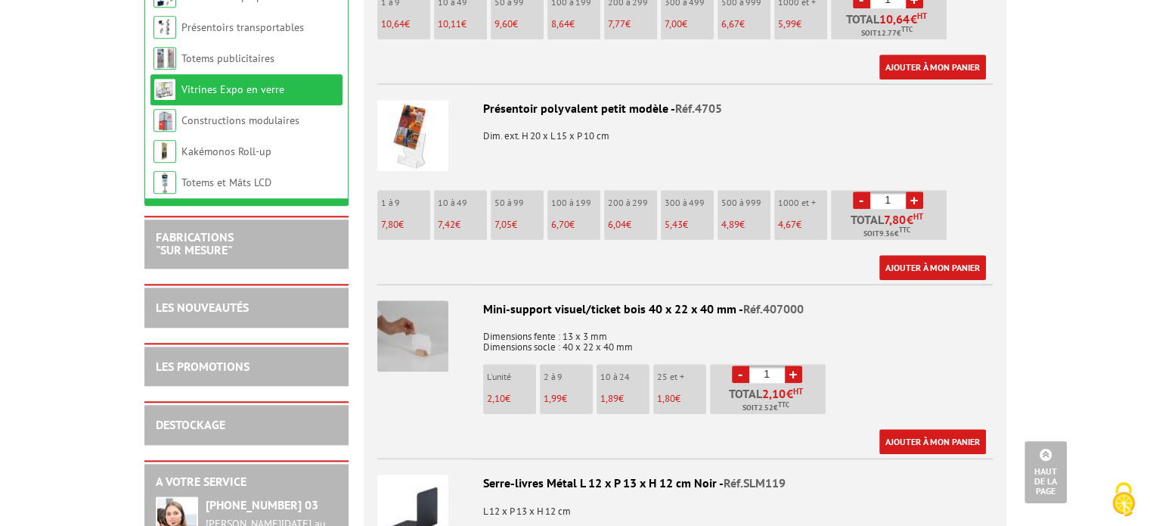
click at [430, 311] on img at bounding box center [412, 335] width 71 height 71
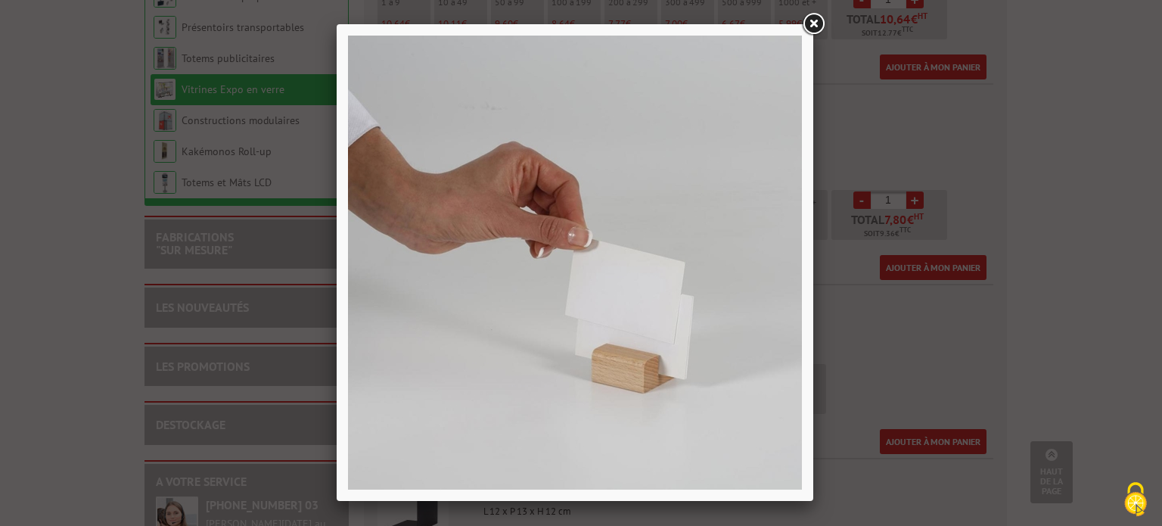
click at [812, 24] on link at bounding box center [812, 24] width 27 height 27
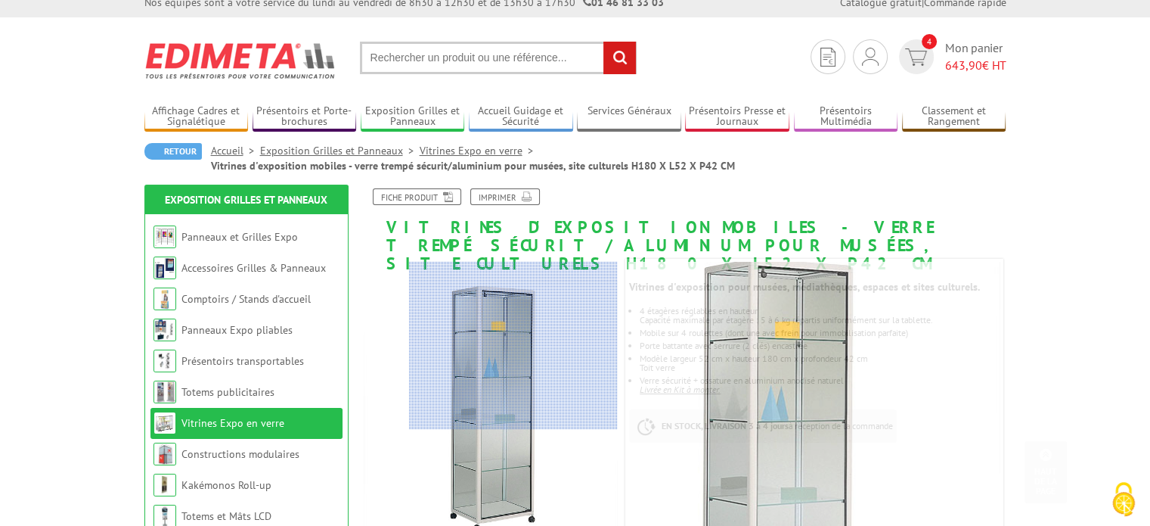
scroll to position [0, 0]
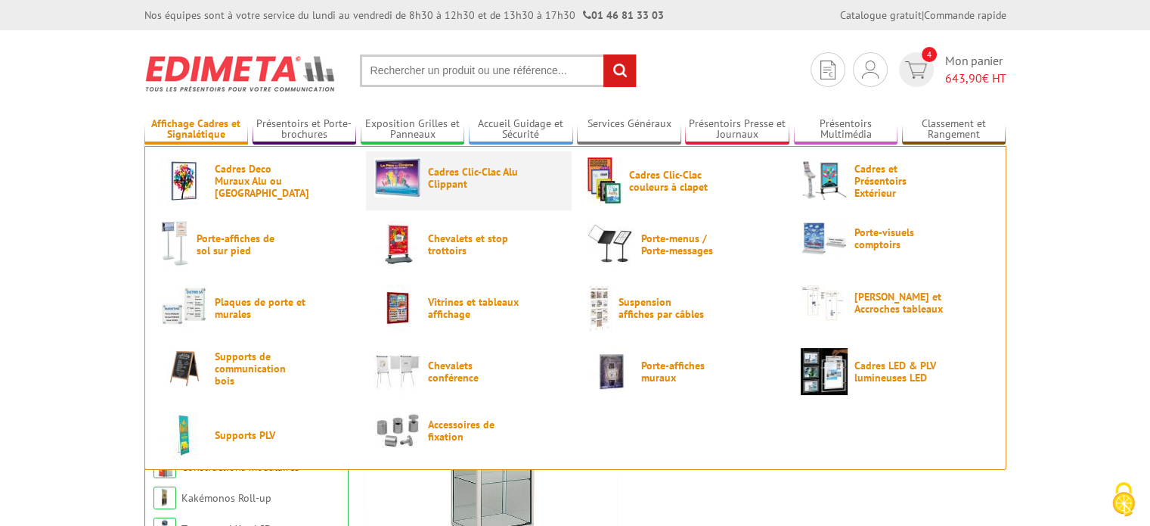
click at [442, 177] on span "Cadres Clic-Clac Alu Clippant" at bounding box center [473, 178] width 91 height 24
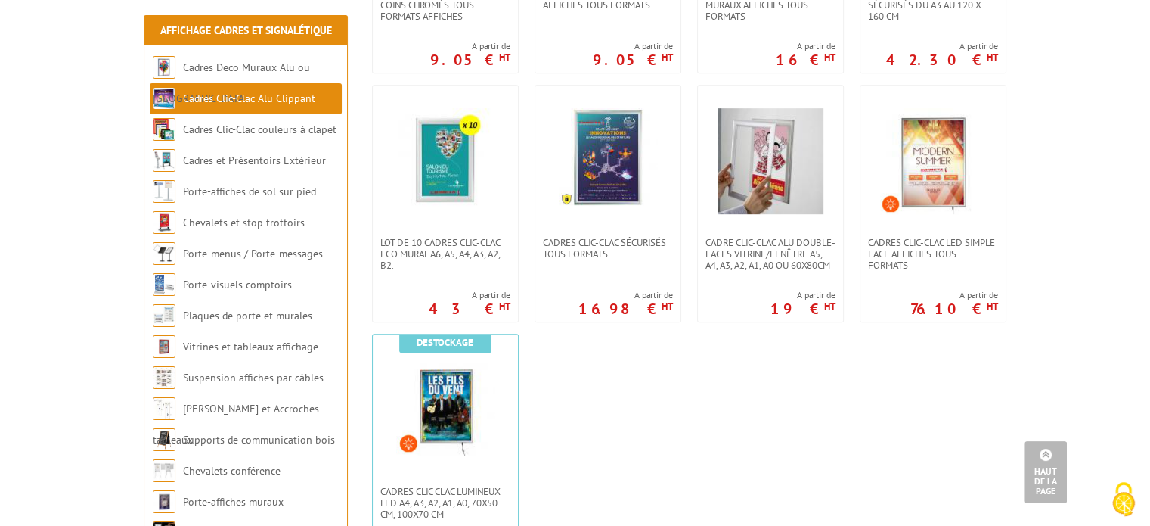
scroll to position [303, 0]
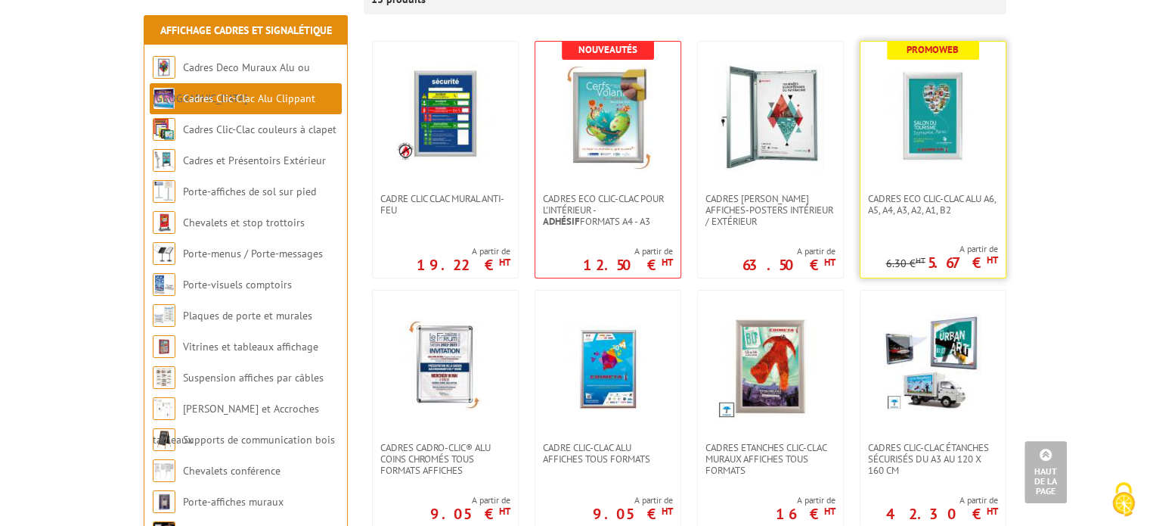
click at [954, 141] on img at bounding box center [933, 117] width 106 height 106
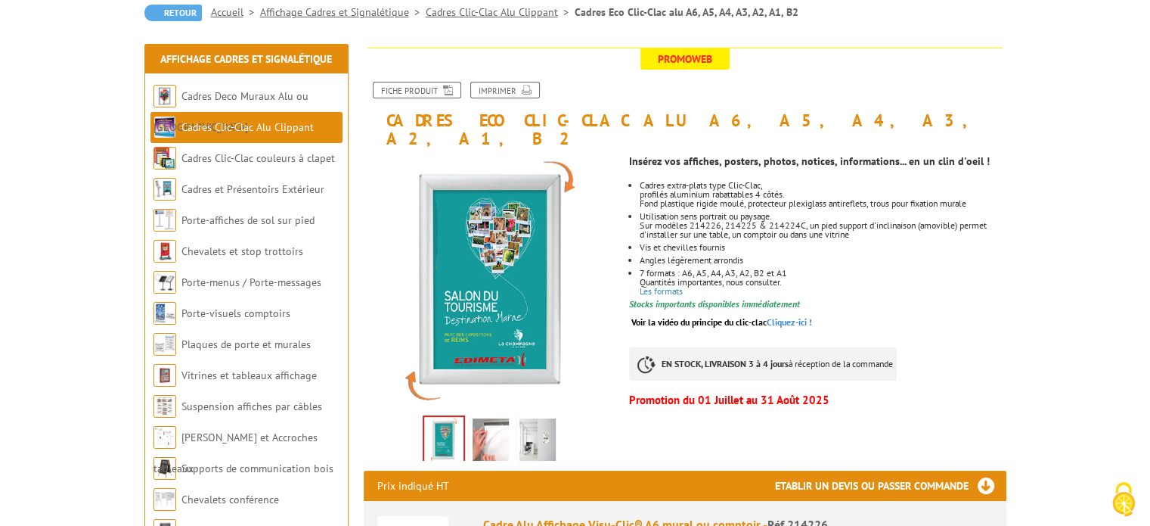
click at [506, 418] on img at bounding box center [491, 441] width 36 height 47
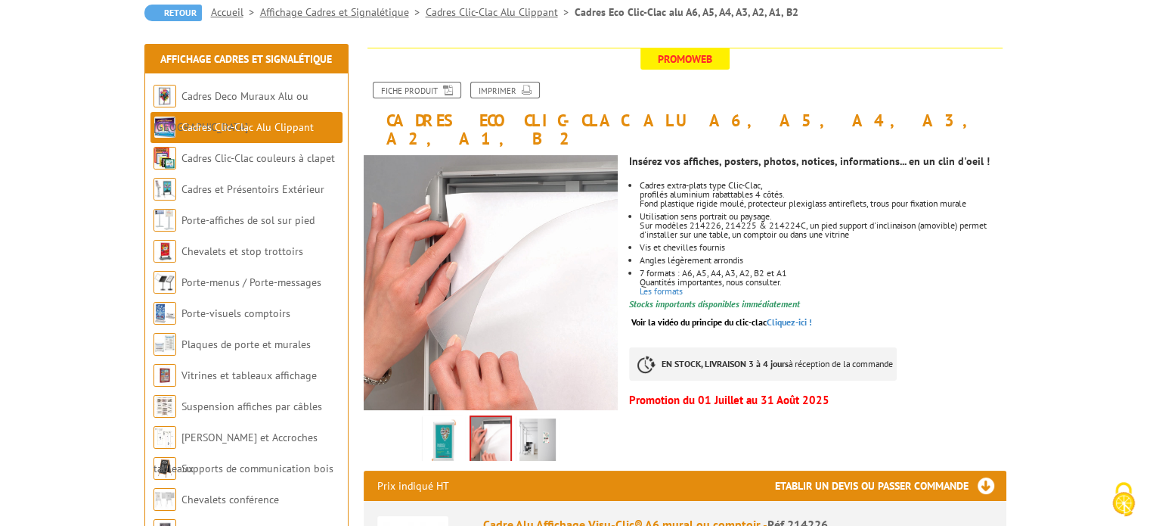
click at [535, 418] on img at bounding box center [538, 441] width 36 height 47
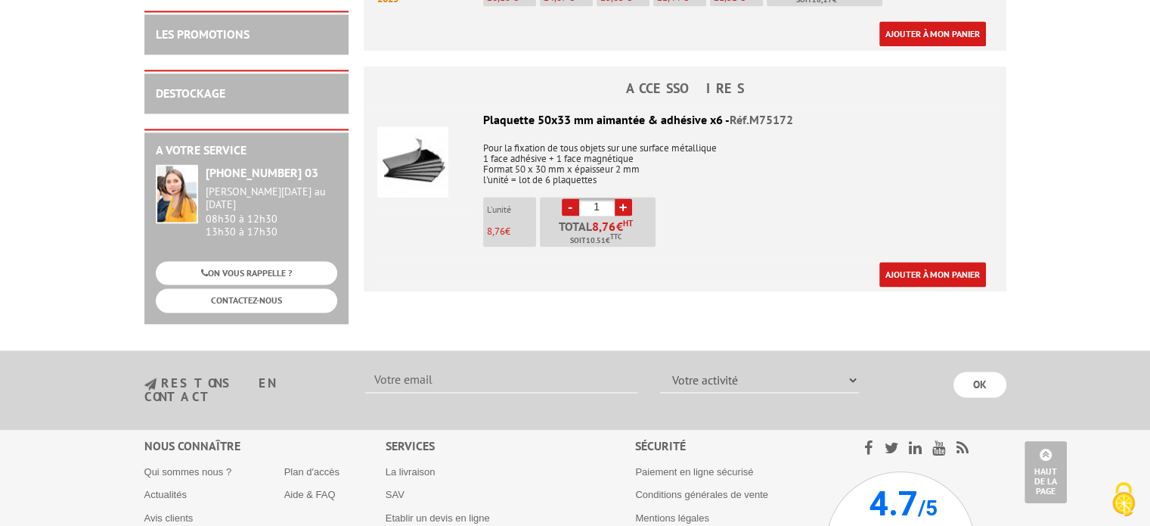
scroll to position [2118, 0]
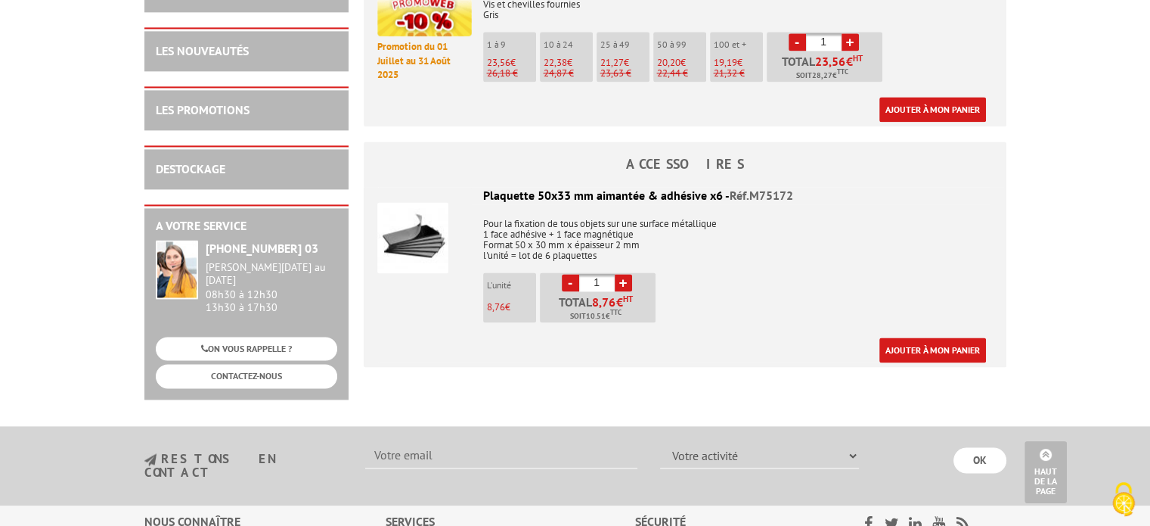
click at [408, 211] on img at bounding box center [412, 237] width 71 height 71
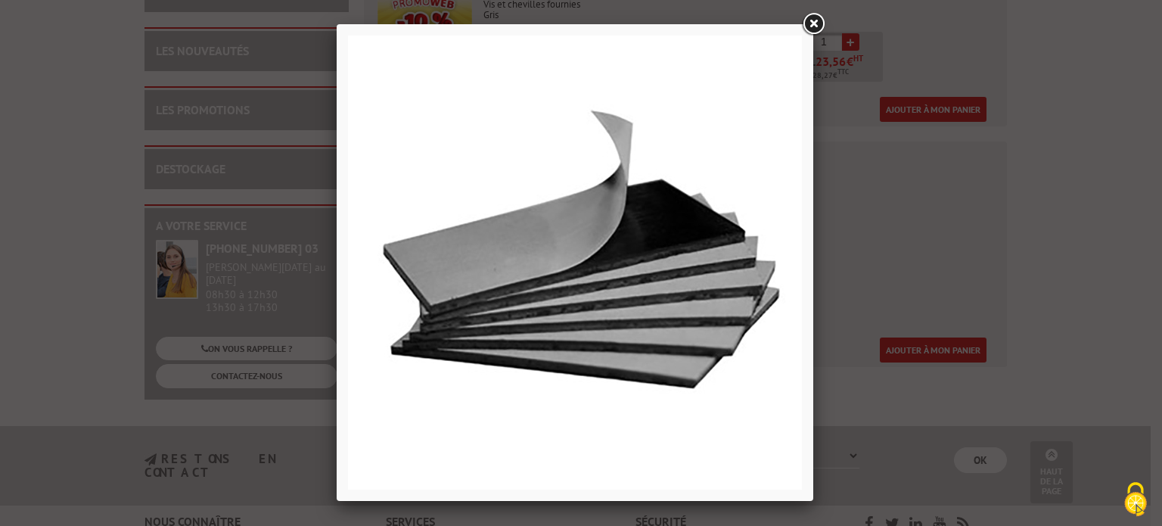
click at [804, 23] on link at bounding box center [812, 24] width 27 height 27
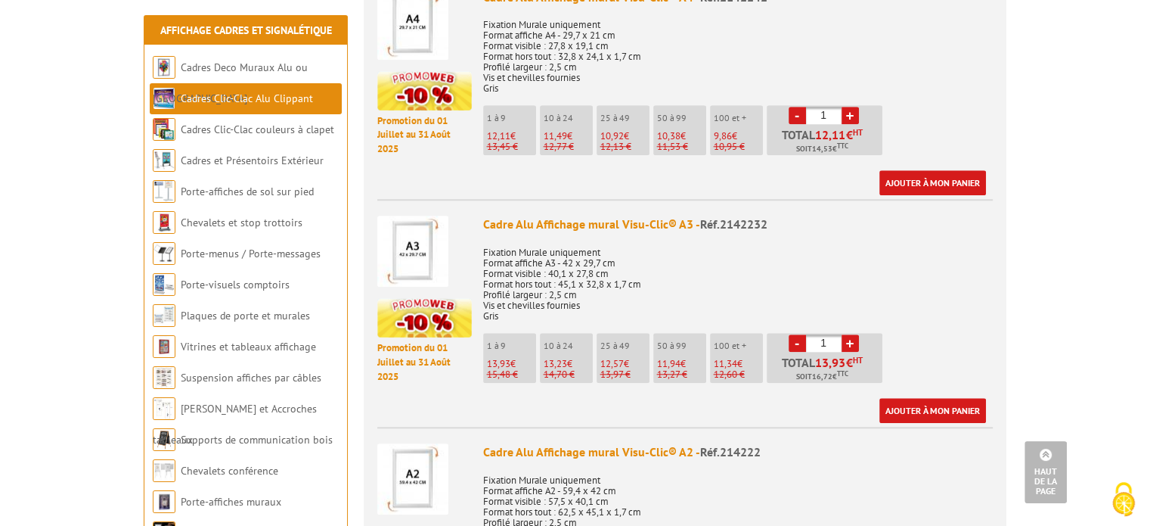
scroll to position [1210, 0]
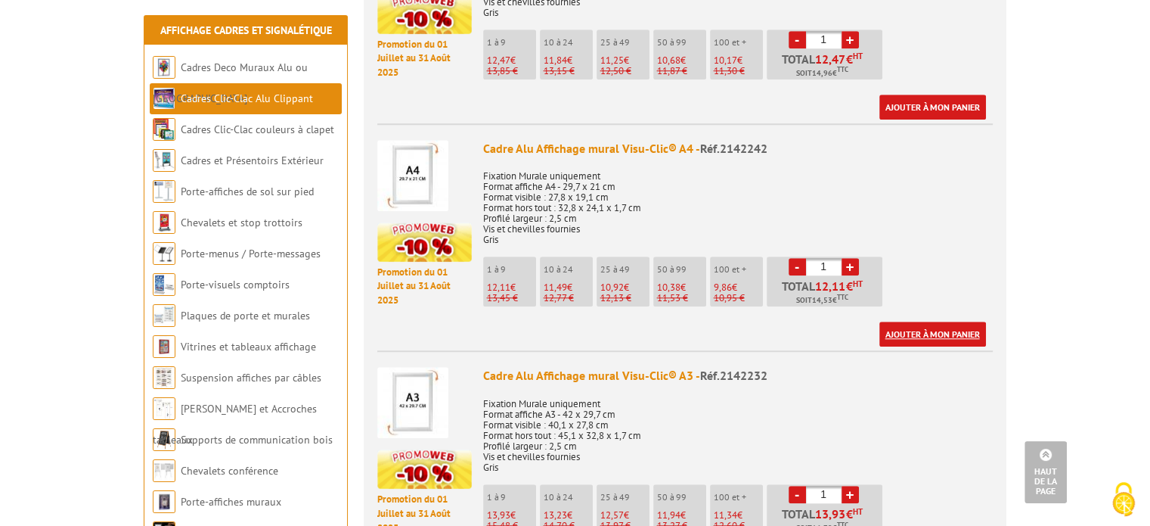
click at [950, 321] on link "Ajouter à mon panier" at bounding box center [933, 333] width 107 height 25
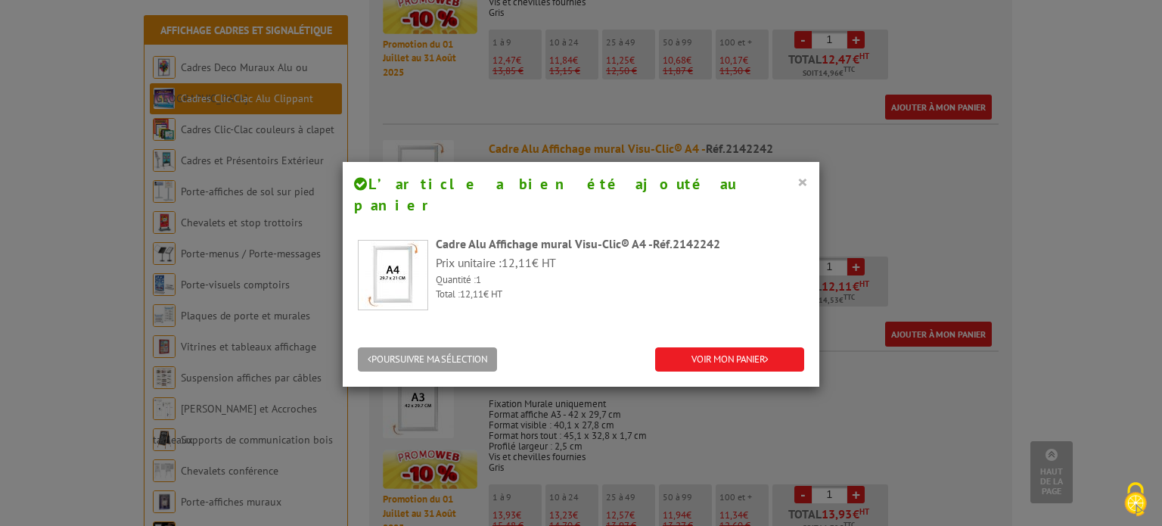
click at [797, 182] on button "×" at bounding box center [802, 182] width 11 height 20
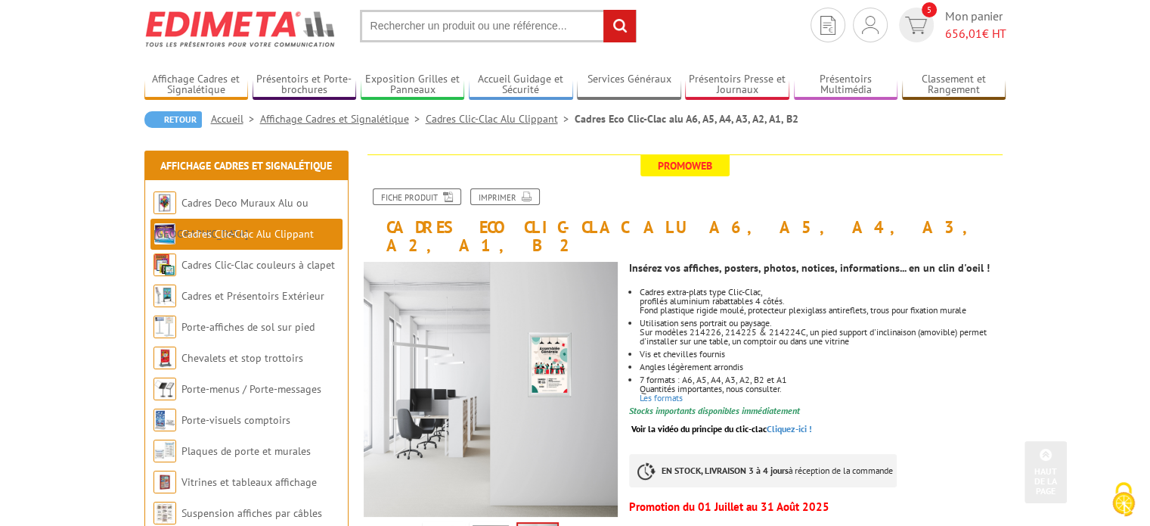
scroll to position [0, 0]
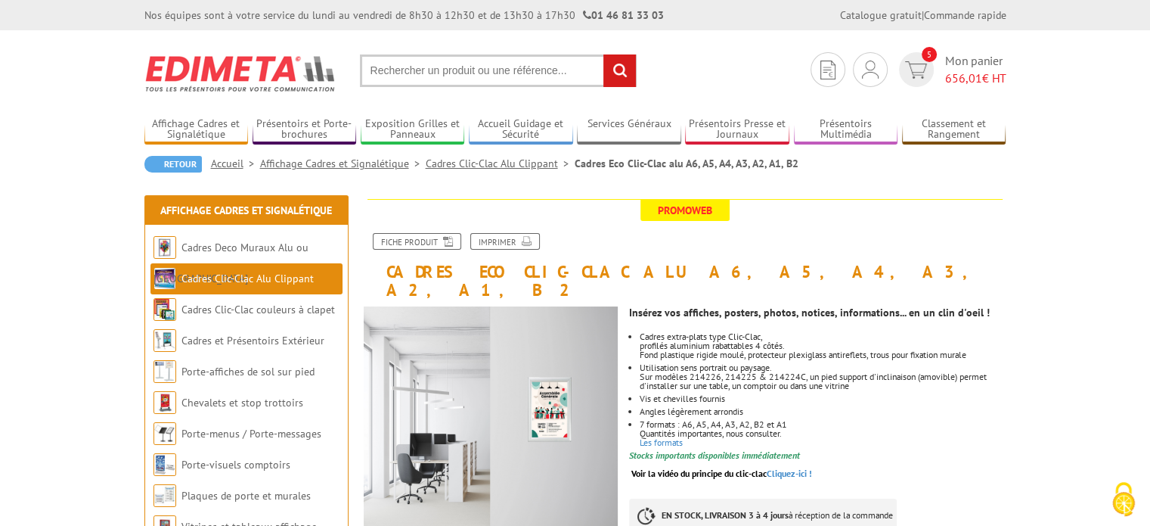
click at [235, 73] on img at bounding box center [240, 73] width 193 height 56
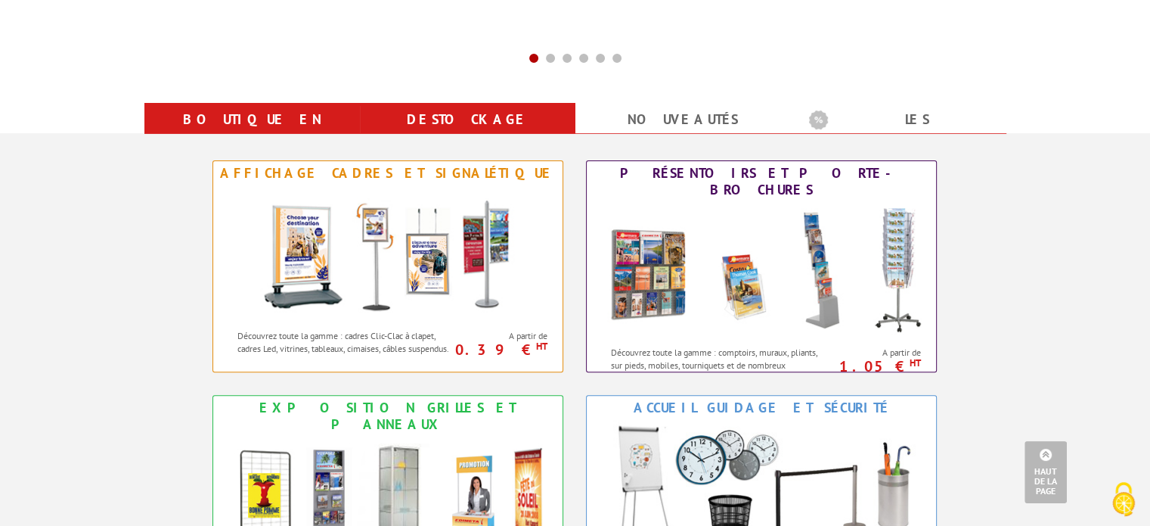
click at [470, 117] on link "Destockage" at bounding box center [467, 119] width 179 height 27
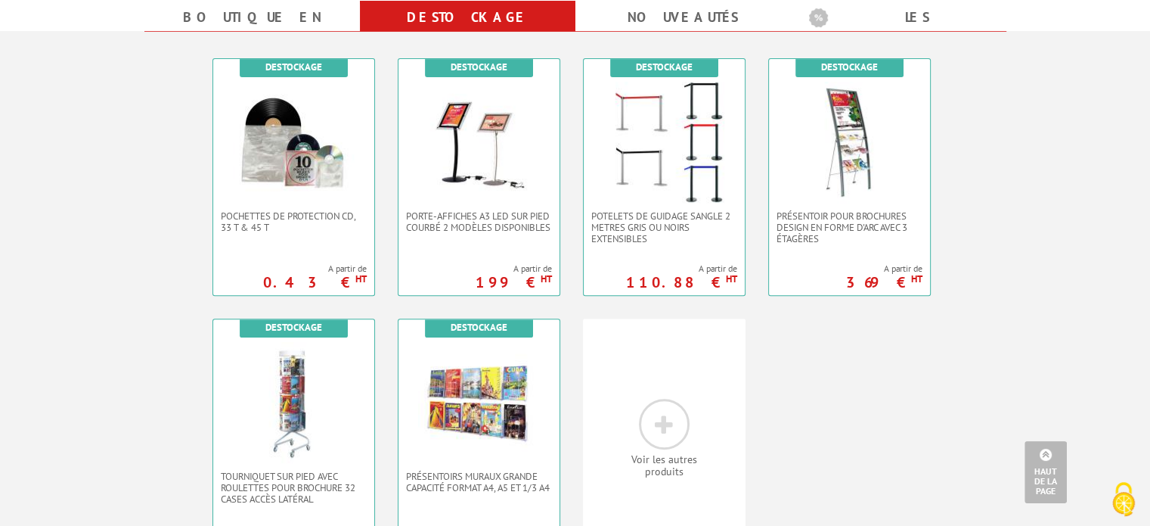
scroll to position [681, 0]
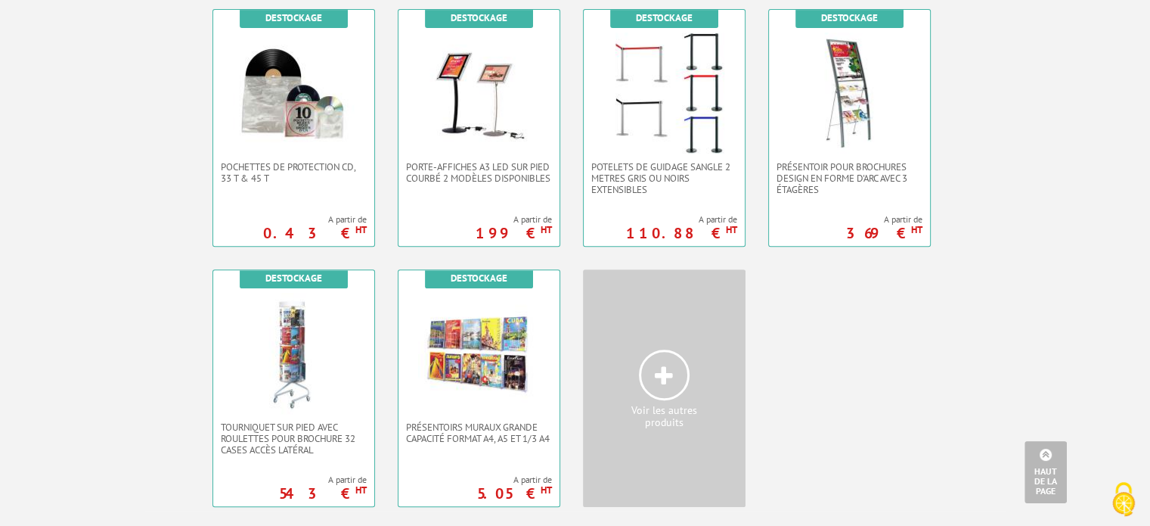
click at [659, 385] on icon at bounding box center [664, 376] width 18 height 23
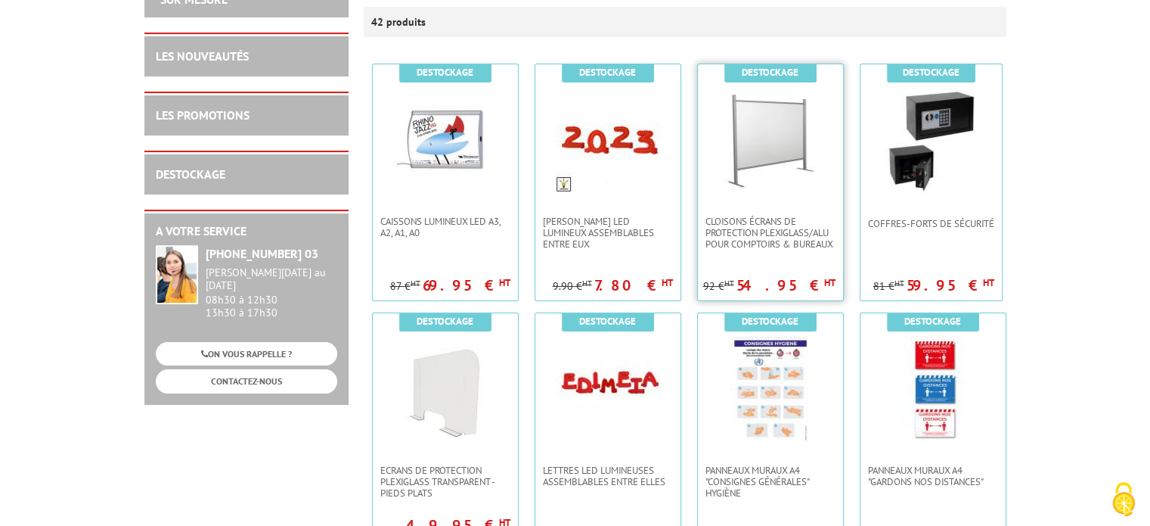
scroll to position [227, 0]
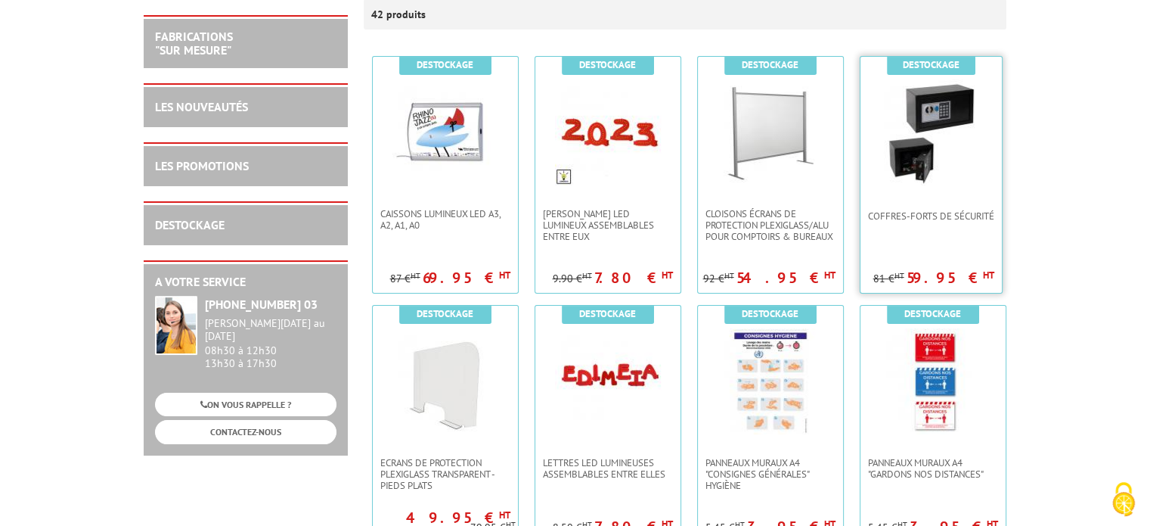
click at [944, 118] on img at bounding box center [931, 132] width 106 height 106
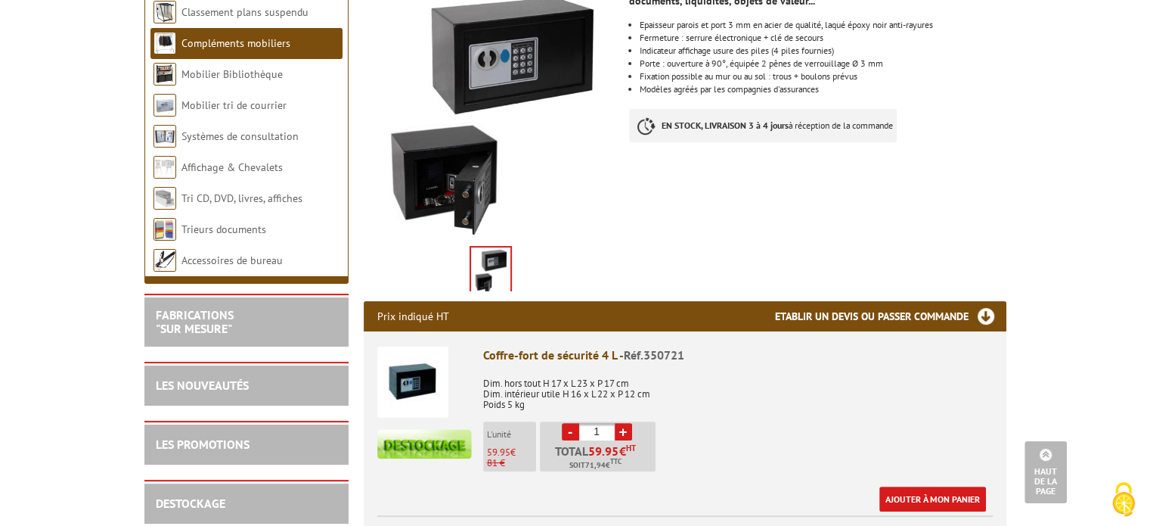
scroll to position [378, 0]
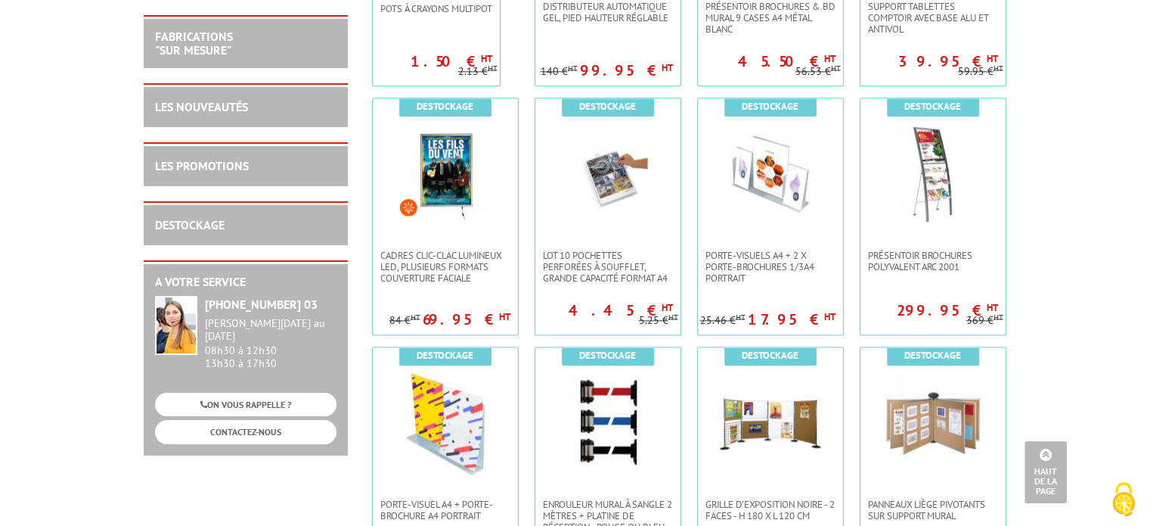
scroll to position [1958, 0]
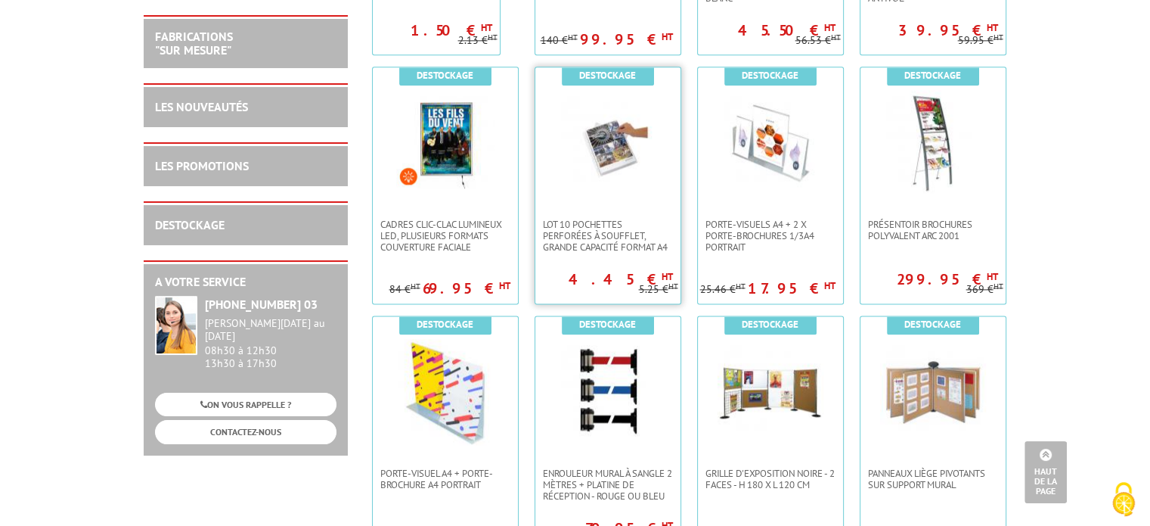
click at [601, 132] on img at bounding box center [608, 143] width 106 height 106
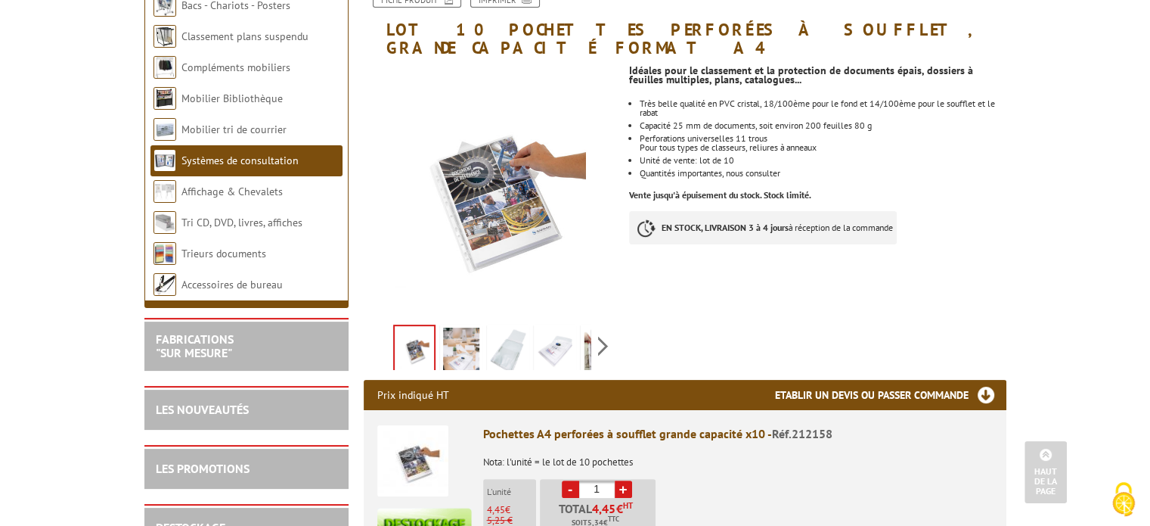
scroll to position [151, 0]
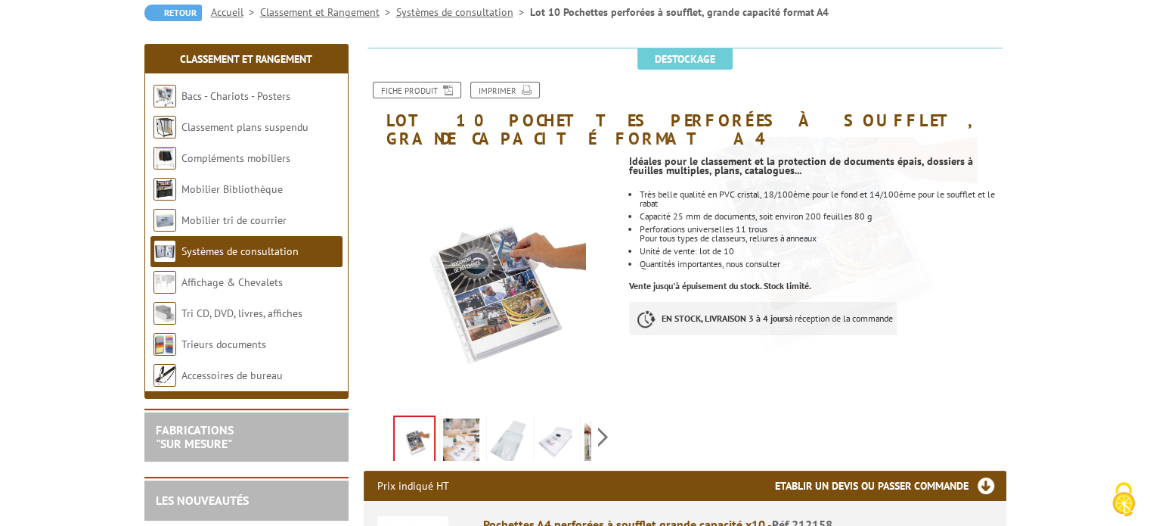
click at [505, 418] on img at bounding box center [508, 441] width 36 height 47
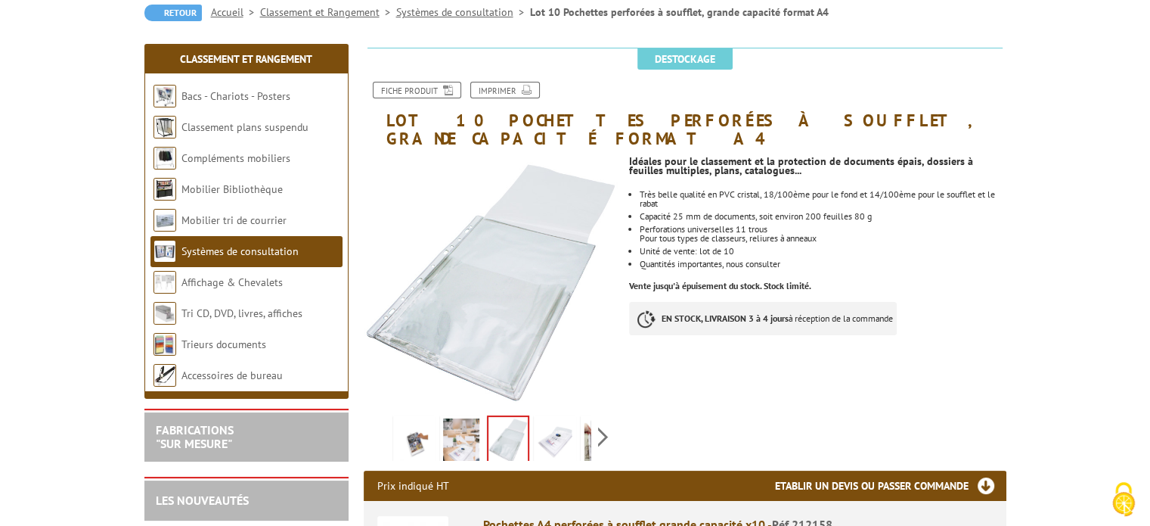
click at [545, 418] on img at bounding box center [555, 441] width 36 height 47
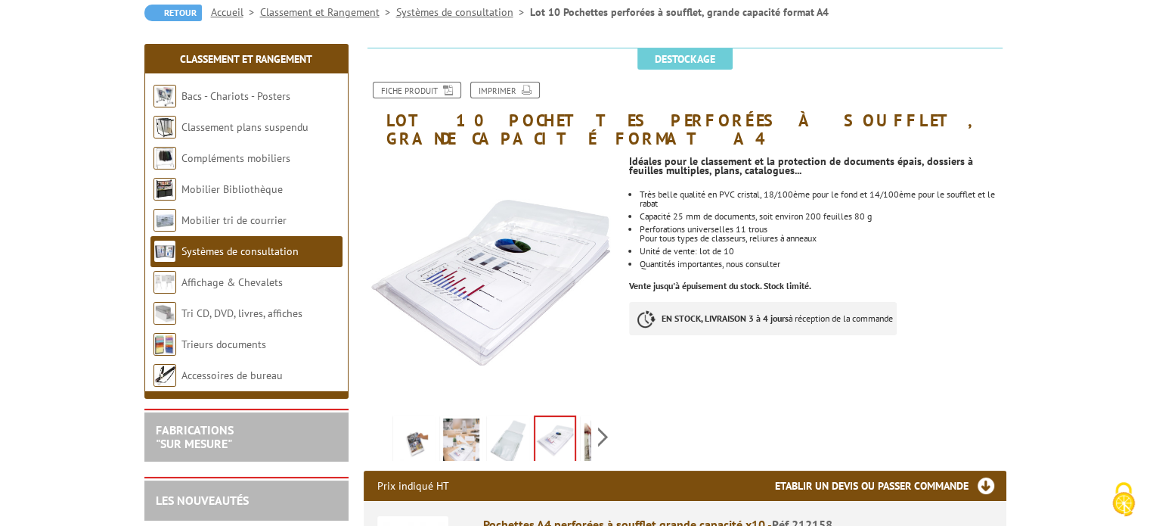
click at [584, 420] on img at bounding box center [602, 441] width 36 height 47
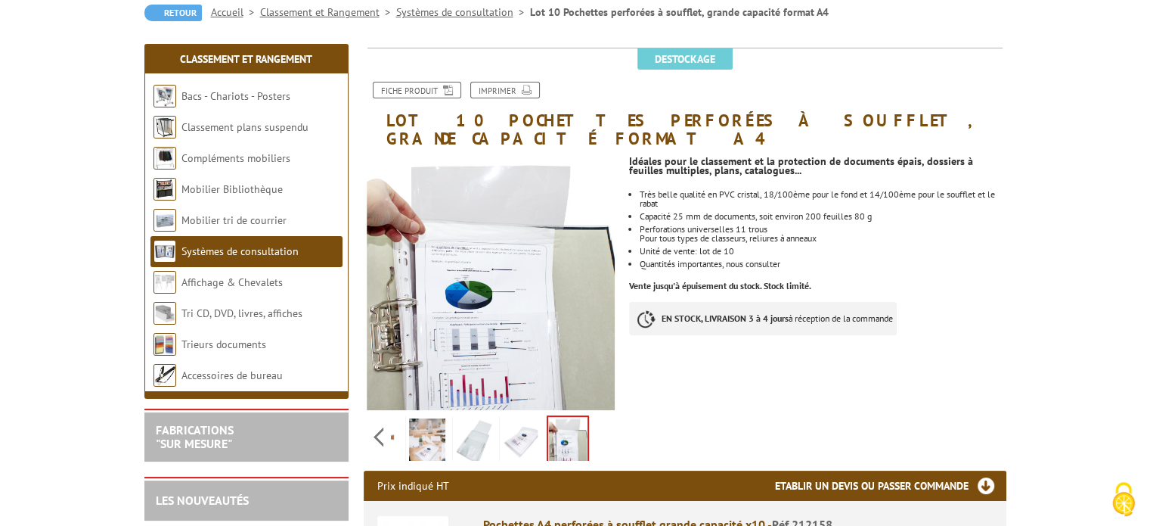
click at [442, 418] on img at bounding box center [427, 441] width 36 height 47
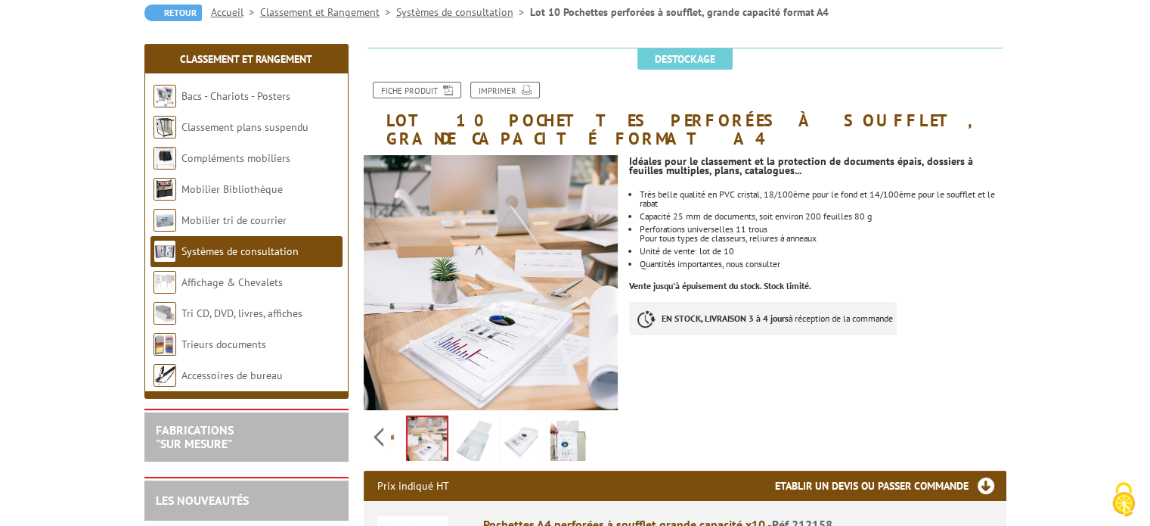
click at [471, 421] on img at bounding box center [474, 441] width 36 height 47
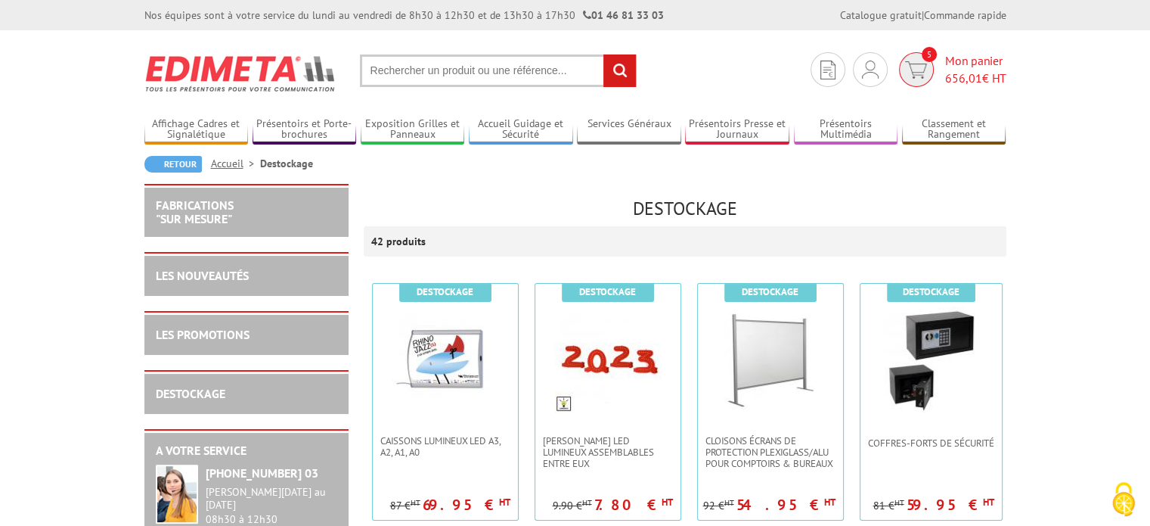
click at [968, 59] on span "Mon panier 656,01 € HT" at bounding box center [975, 69] width 61 height 35
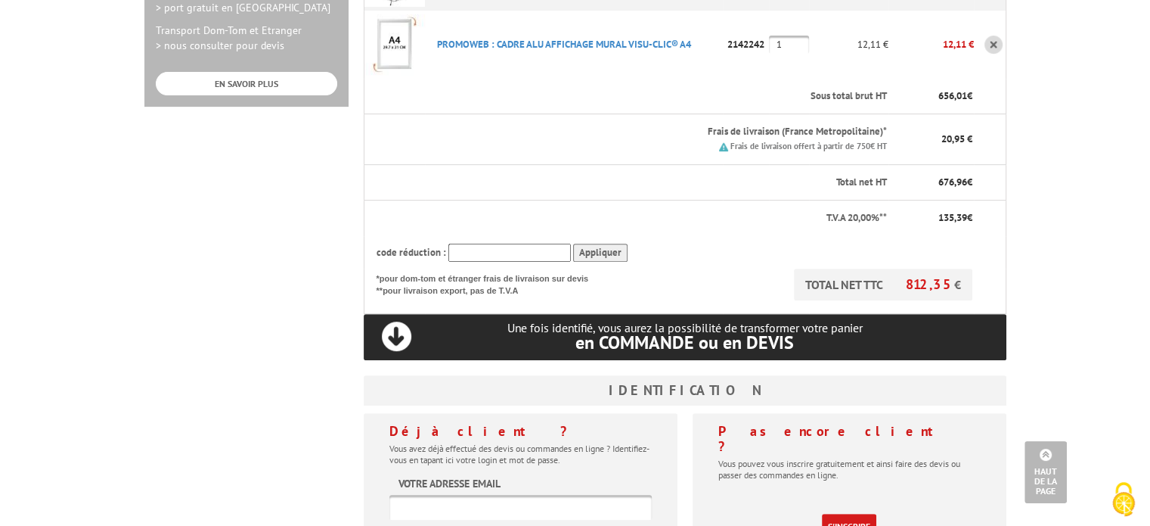
scroll to position [756, 0]
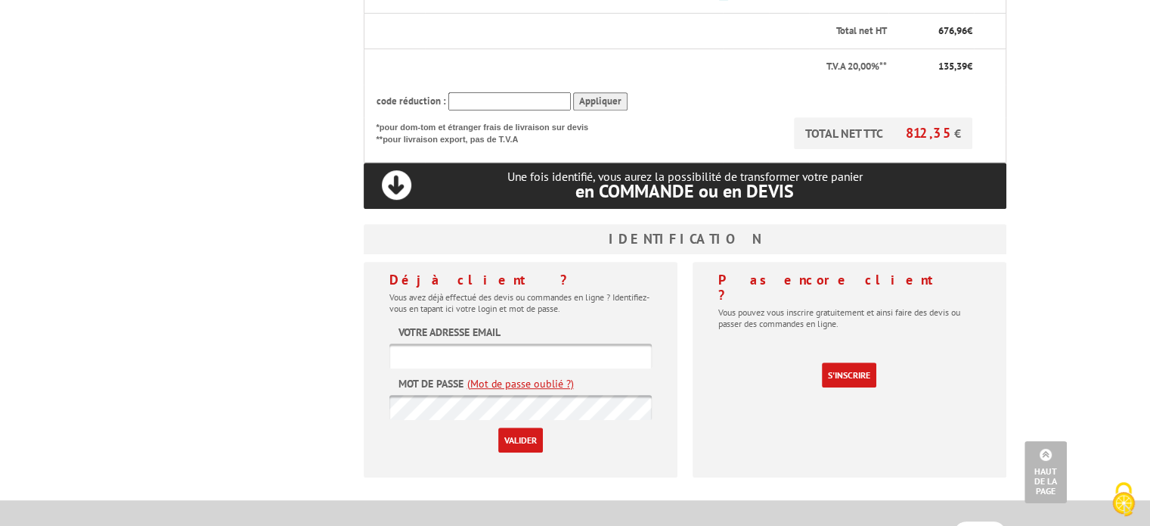
type input "g.metayer@ville-amboise.fr"
click at [511, 427] on input "Valider" at bounding box center [520, 439] width 45 height 25
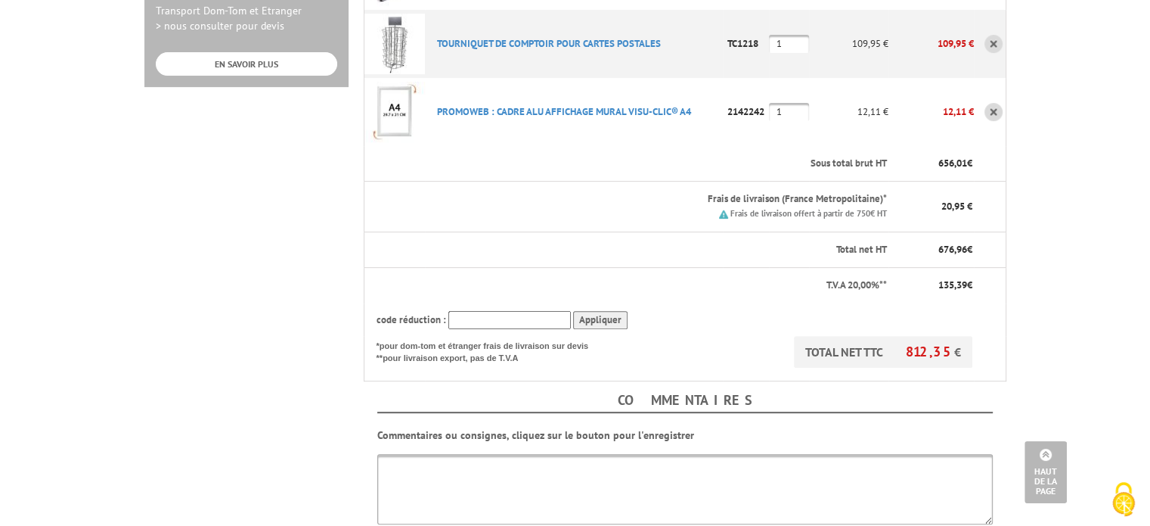
scroll to position [756, 0]
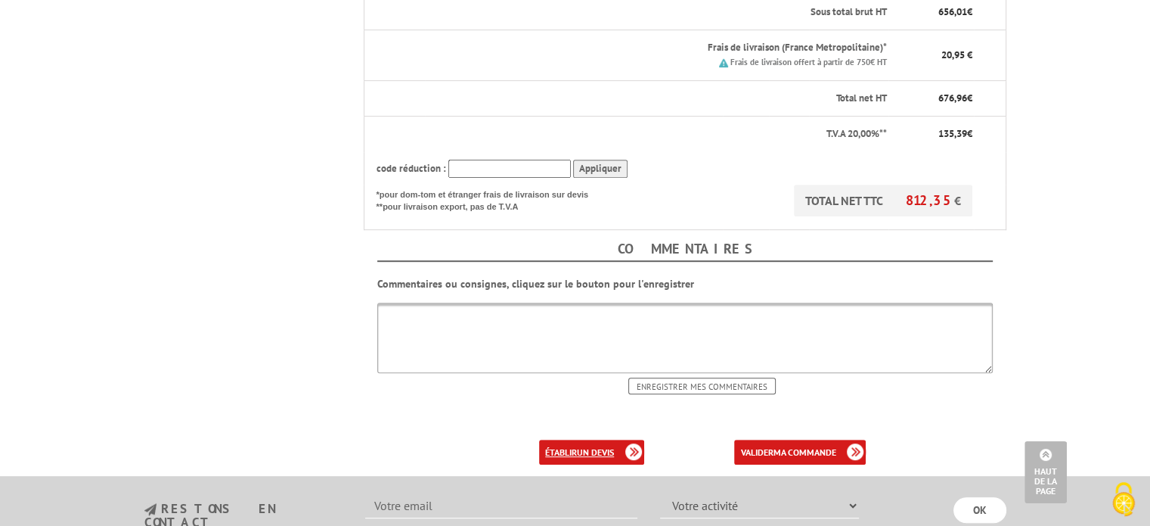
click at [581, 446] on b "un devis" at bounding box center [595, 451] width 37 height 11
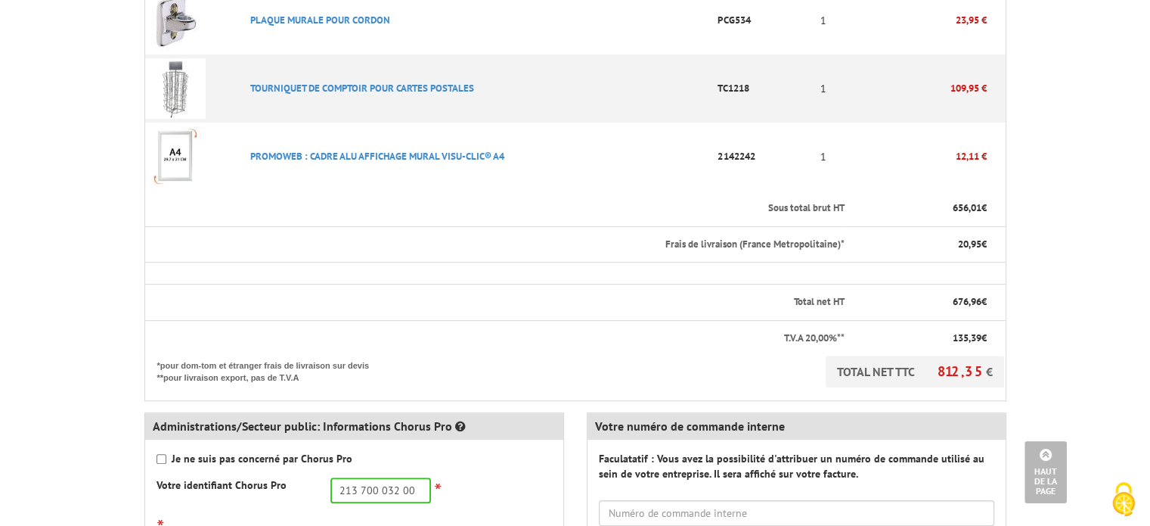
scroll to position [756, 0]
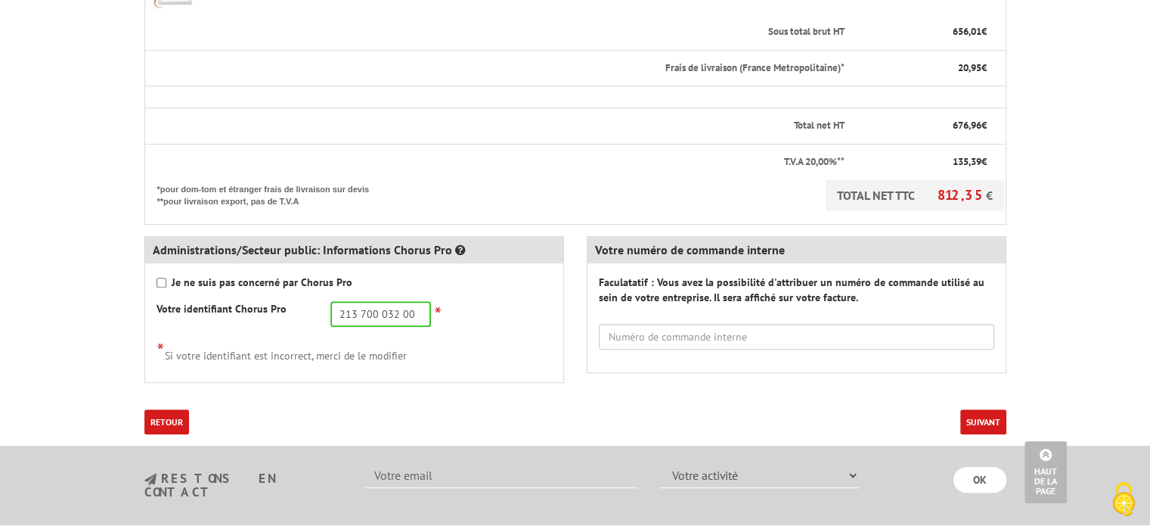
click at [984, 427] on button "Suivant" at bounding box center [984, 421] width 46 height 25
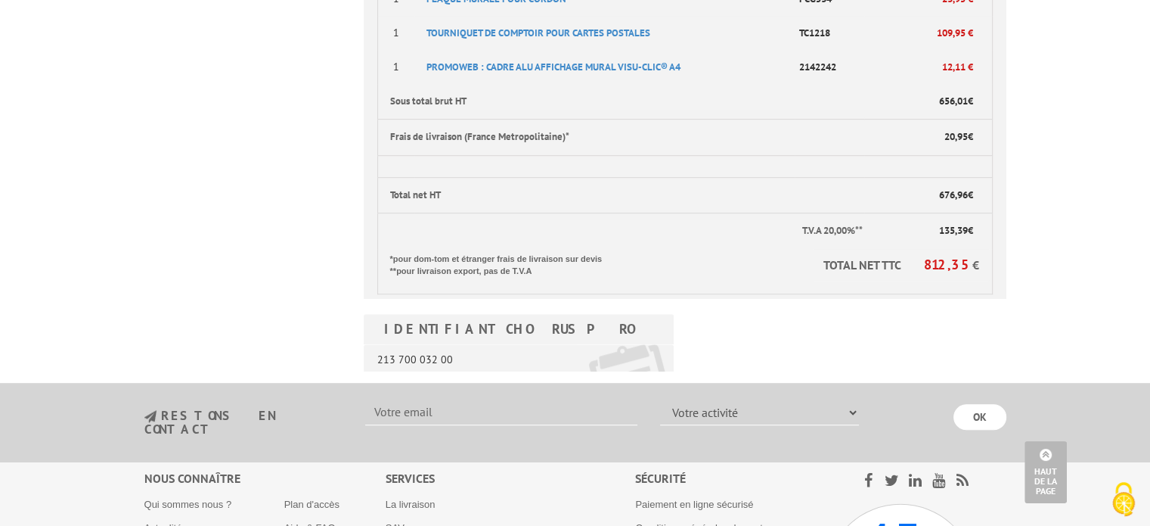
scroll to position [832, 0]
